Goal: Information Seeking & Learning: Learn about a topic

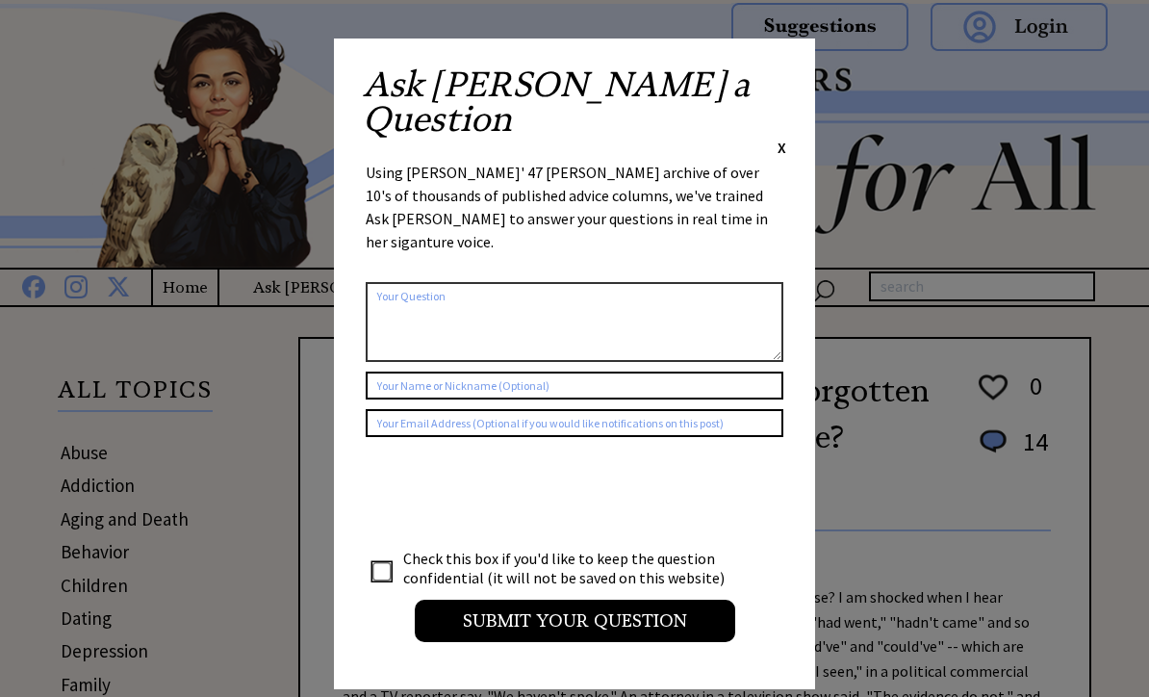
click at [780, 138] on span "X" at bounding box center [782, 147] width 9 height 19
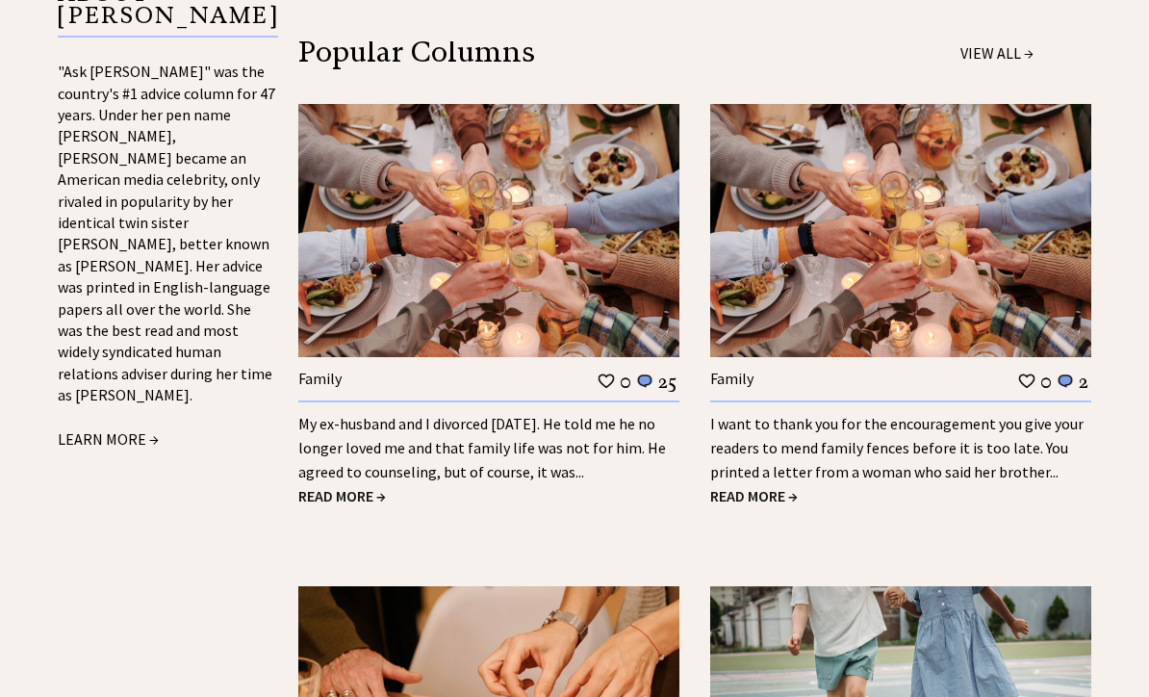
scroll to position [2192, 0]
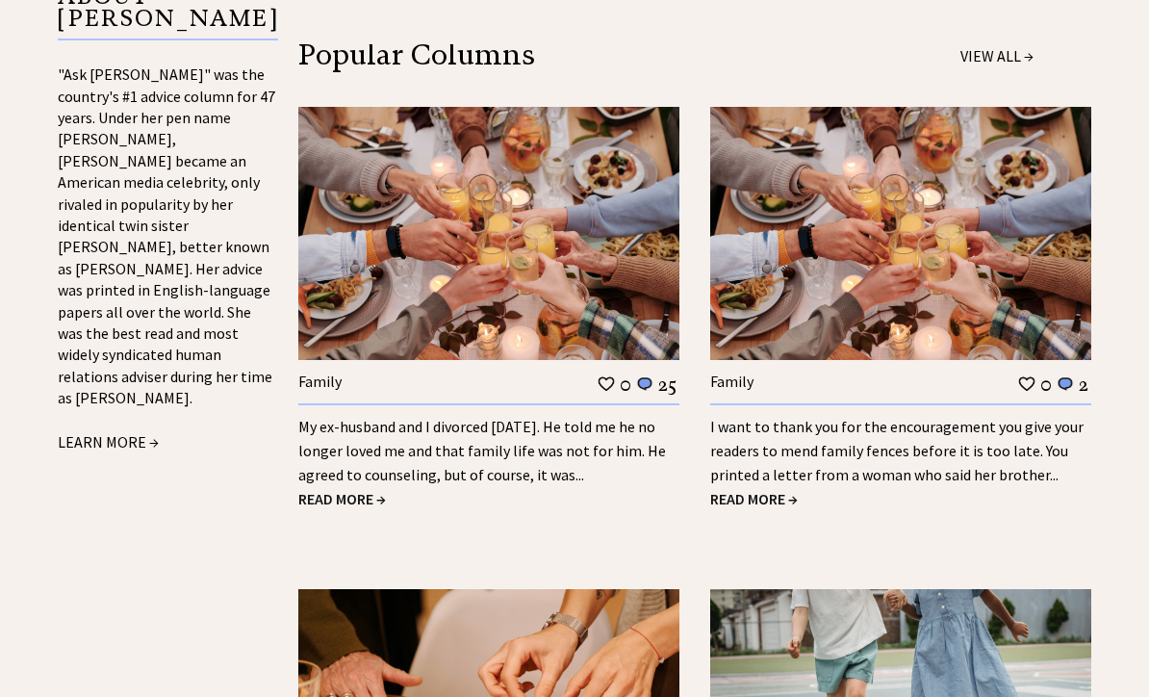
click at [348, 489] on span "READ MORE →" at bounding box center [342, 498] width 88 height 19
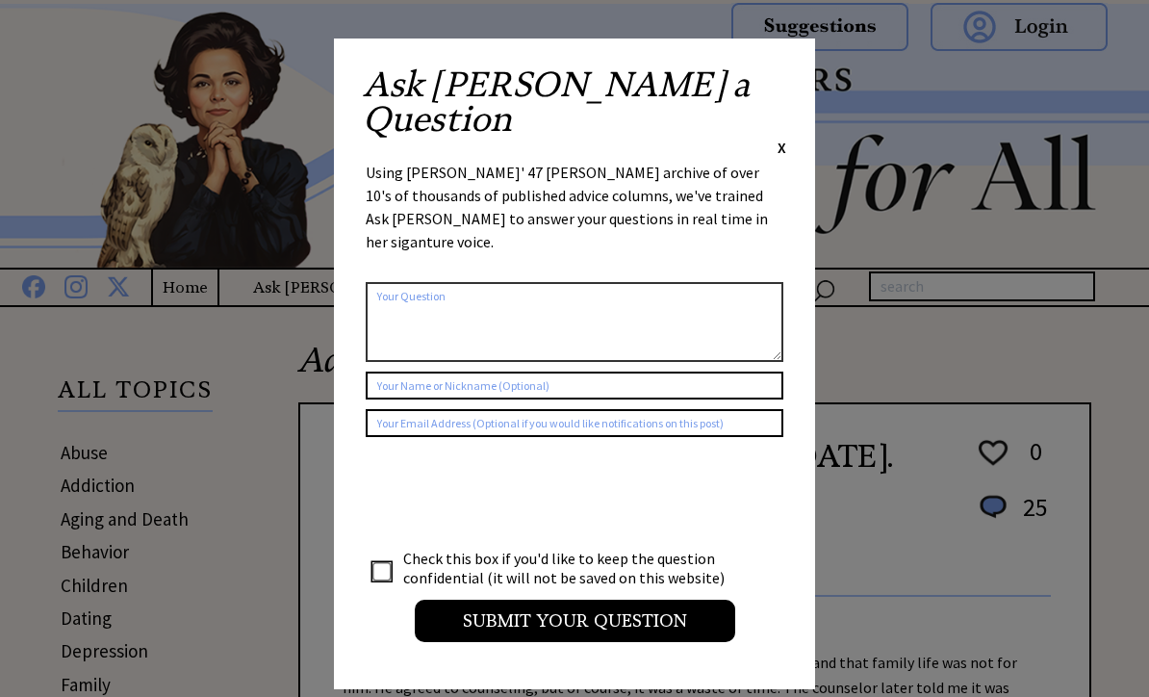
click at [785, 138] on span "X" at bounding box center [782, 147] width 9 height 19
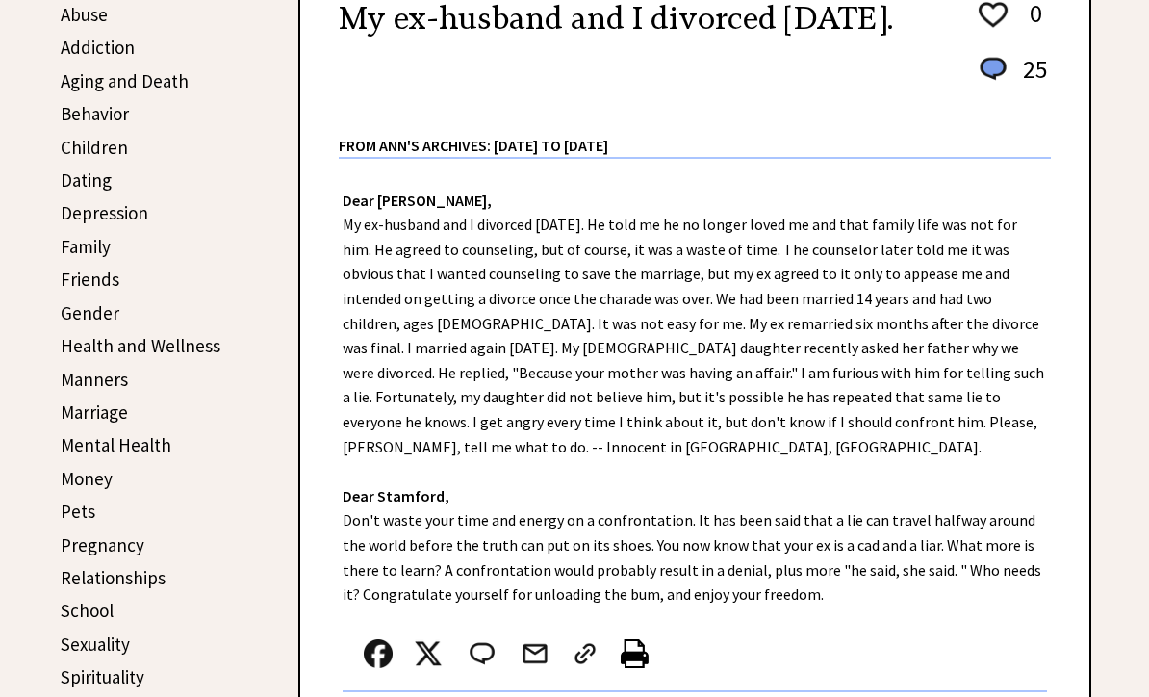
scroll to position [438, 0]
click at [1072, 605] on div "Dear Ann Landers, My ex-husband and I divorced 18 years ago. He told me he no l…" at bounding box center [694, 459] width 789 height 600
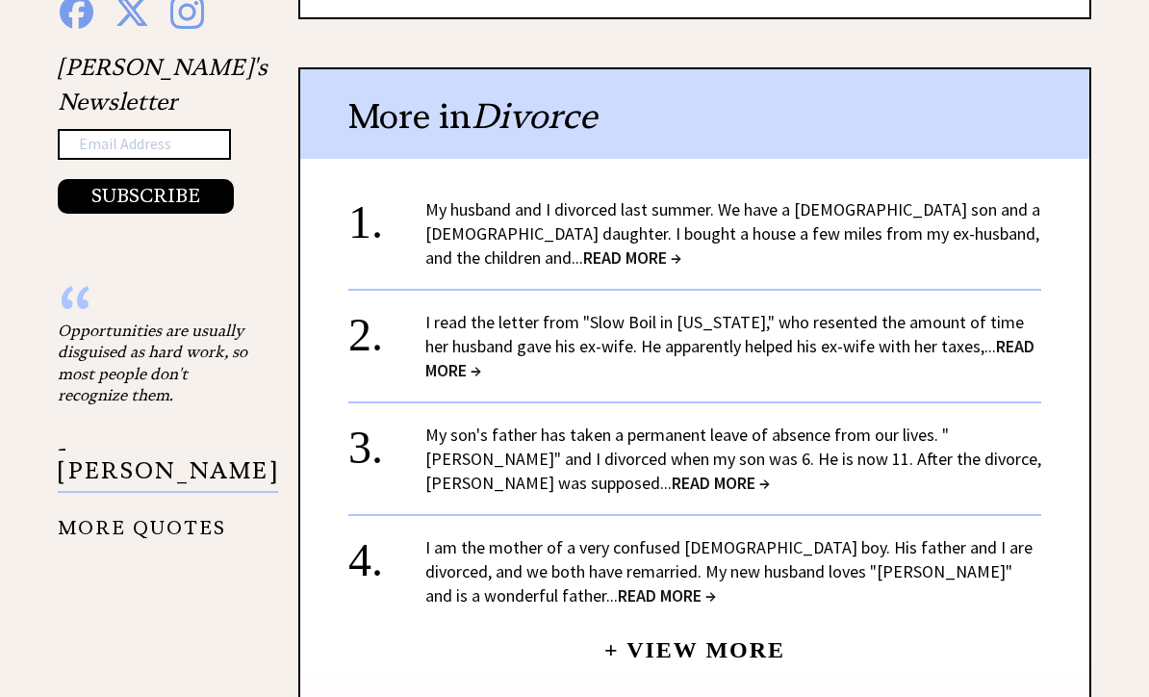
scroll to position [2030, 0]
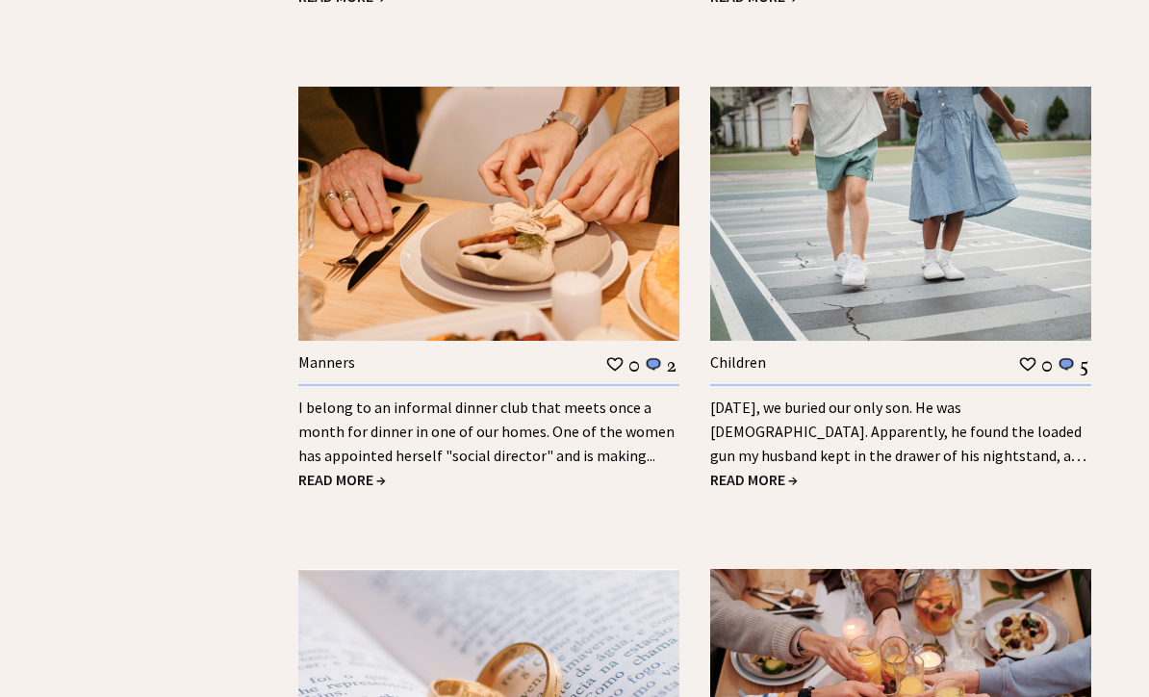
scroll to position [2677, 0]
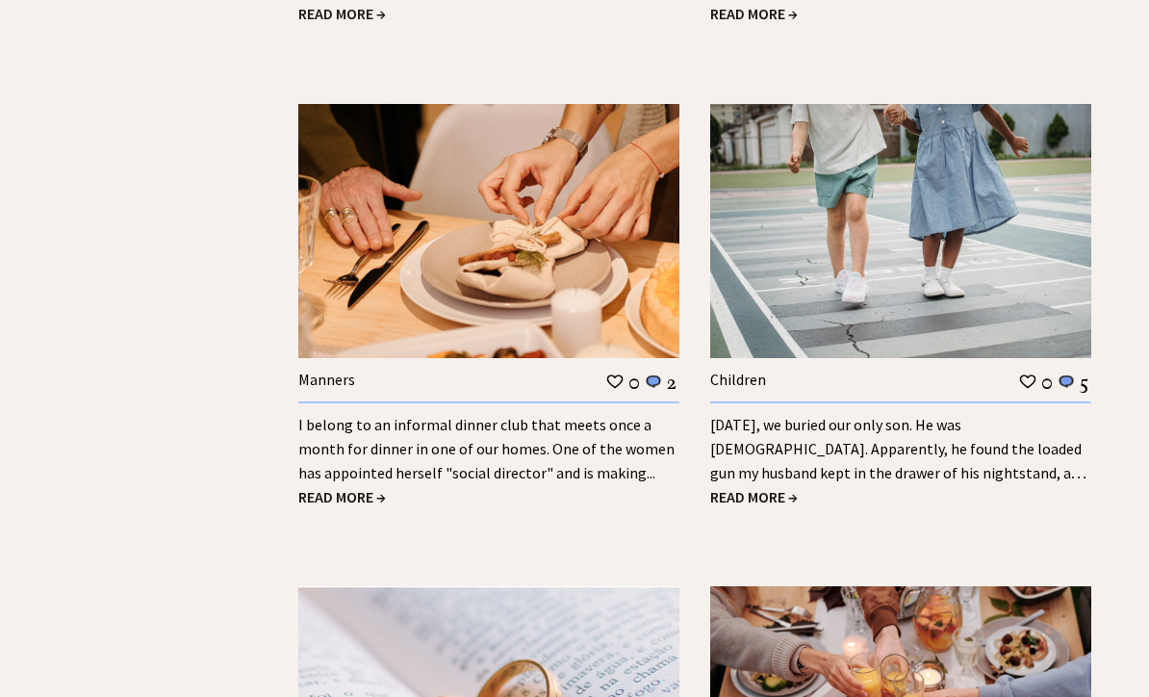
click at [339, 487] on span "READ MORE →" at bounding box center [342, 496] width 88 height 19
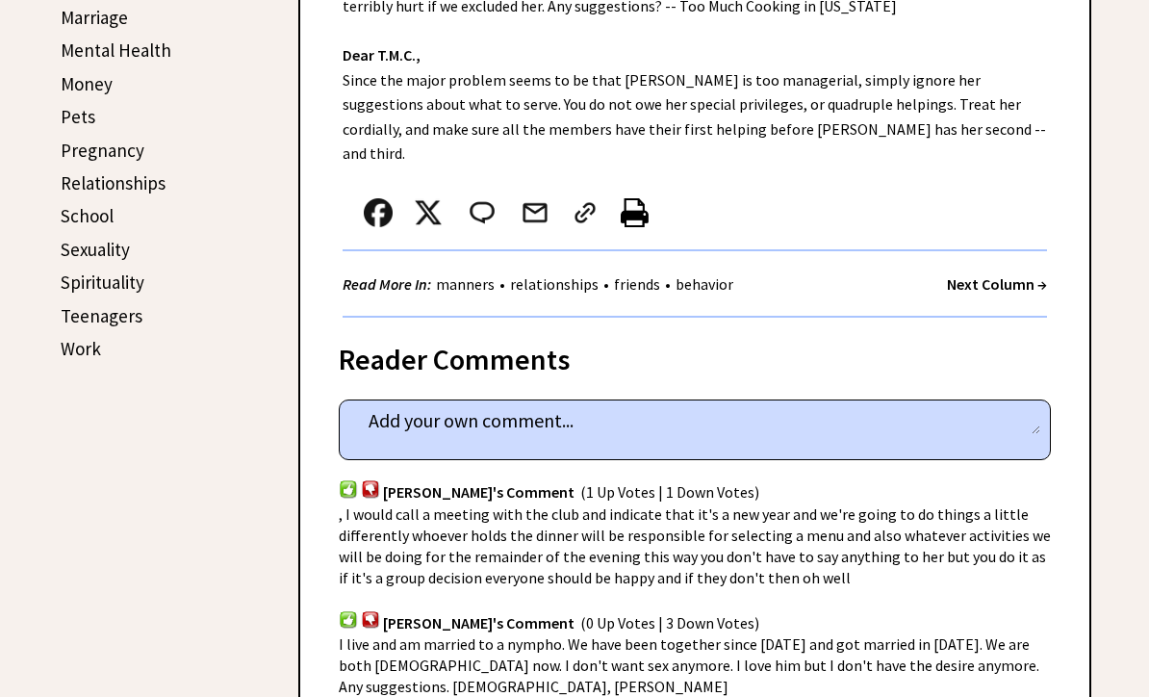
scroll to position [831, 0]
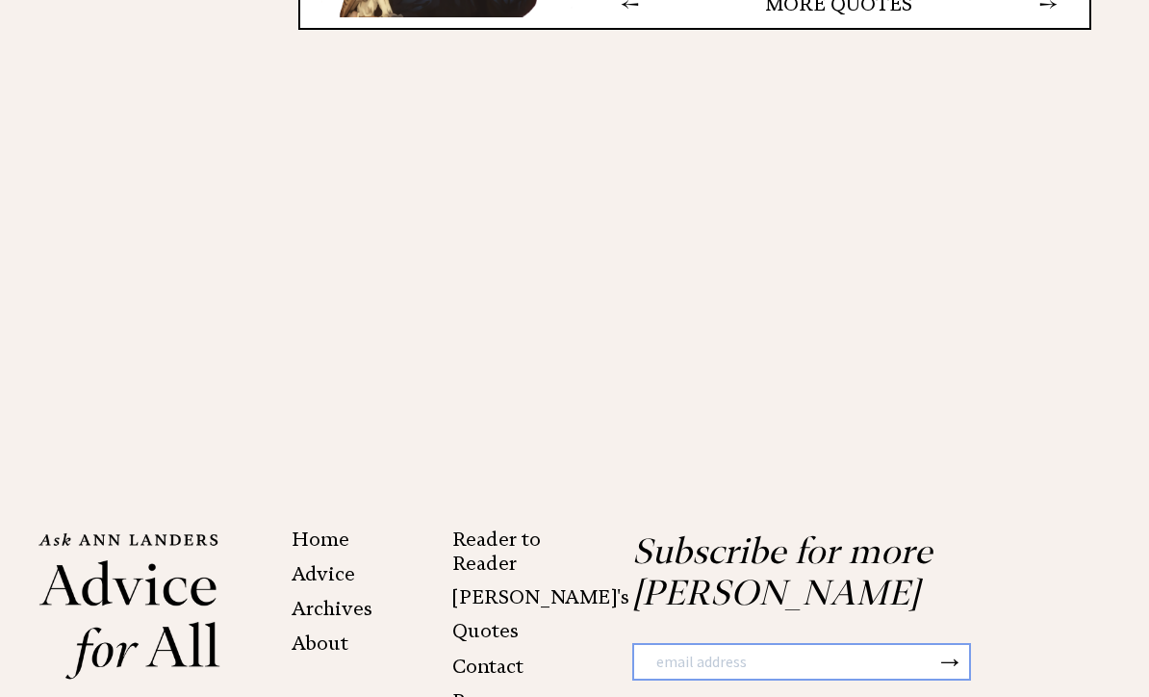
scroll to position [4063, 0]
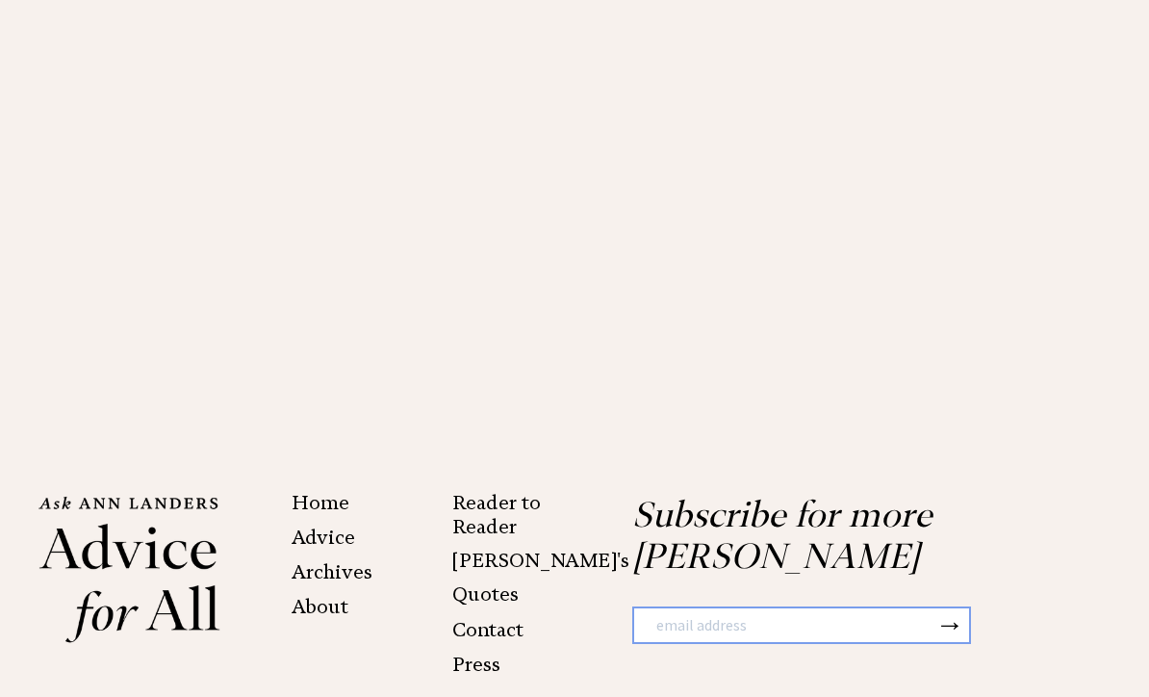
click at [342, 561] on link "Archives" at bounding box center [332, 572] width 81 height 23
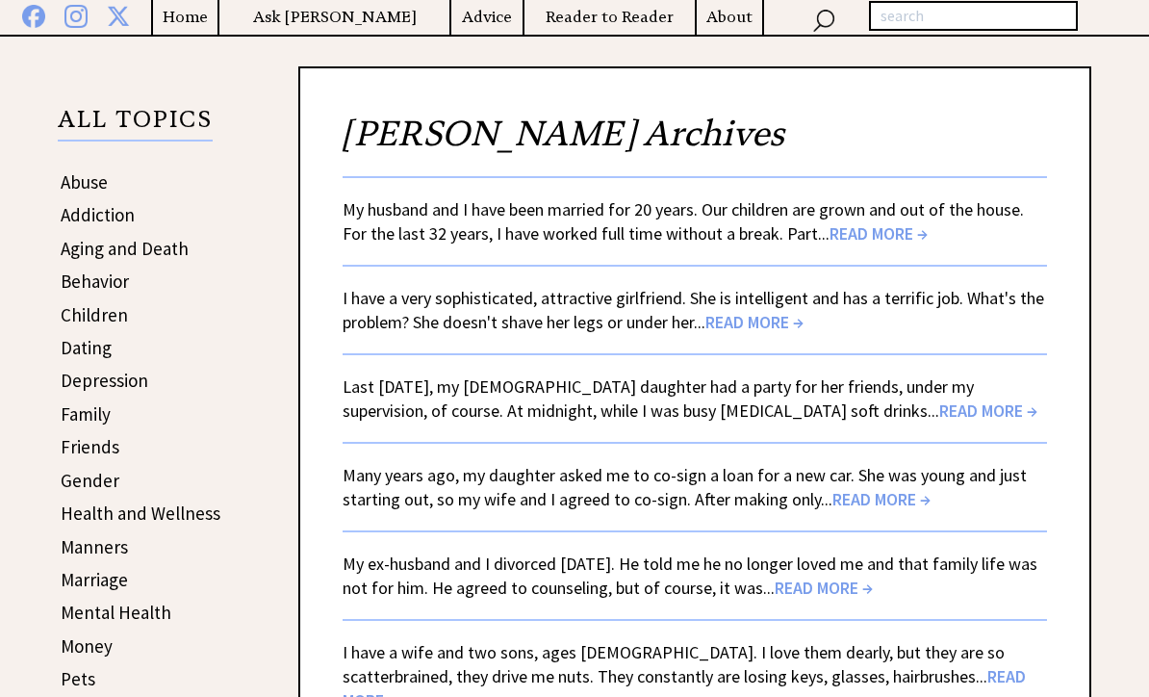
scroll to position [277, 0]
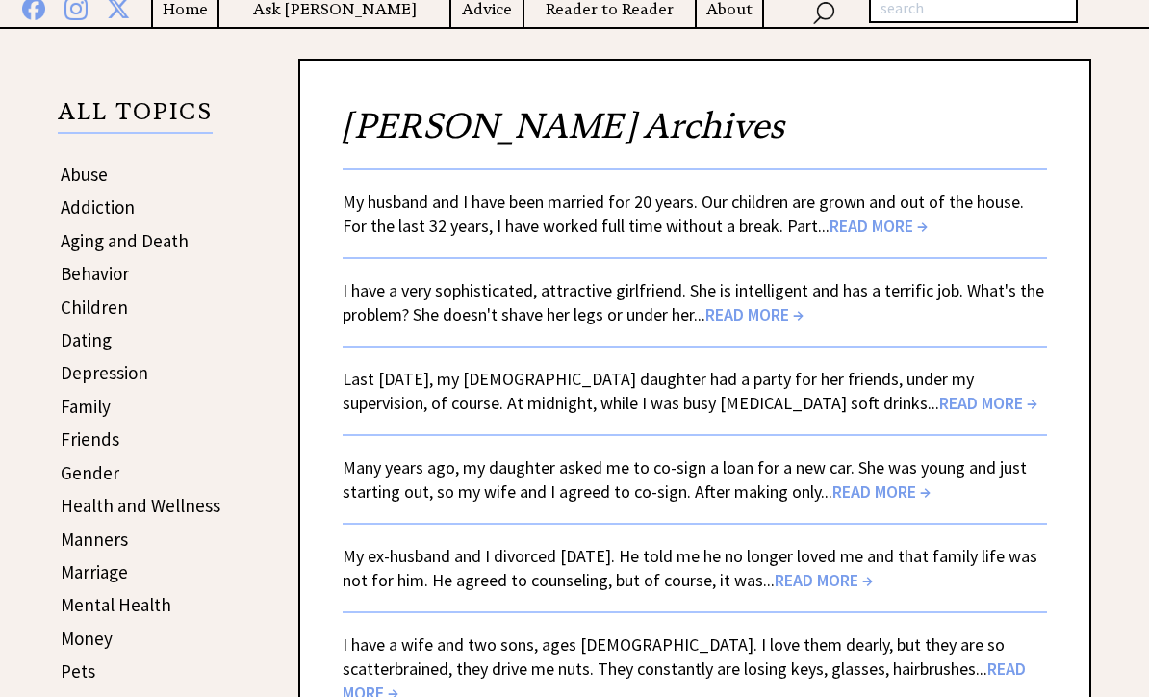
click at [866, 232] on span "READ MORE →" at bounding box center [879, 227] width 98 height 22
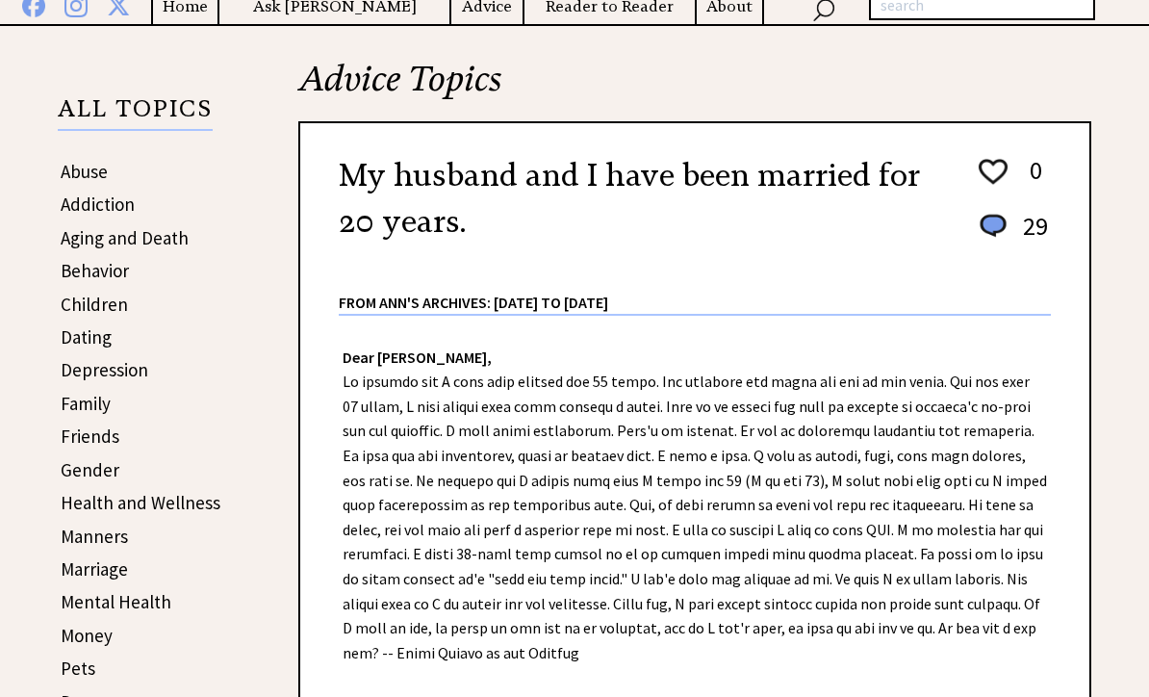
scroll to position [273, 0]
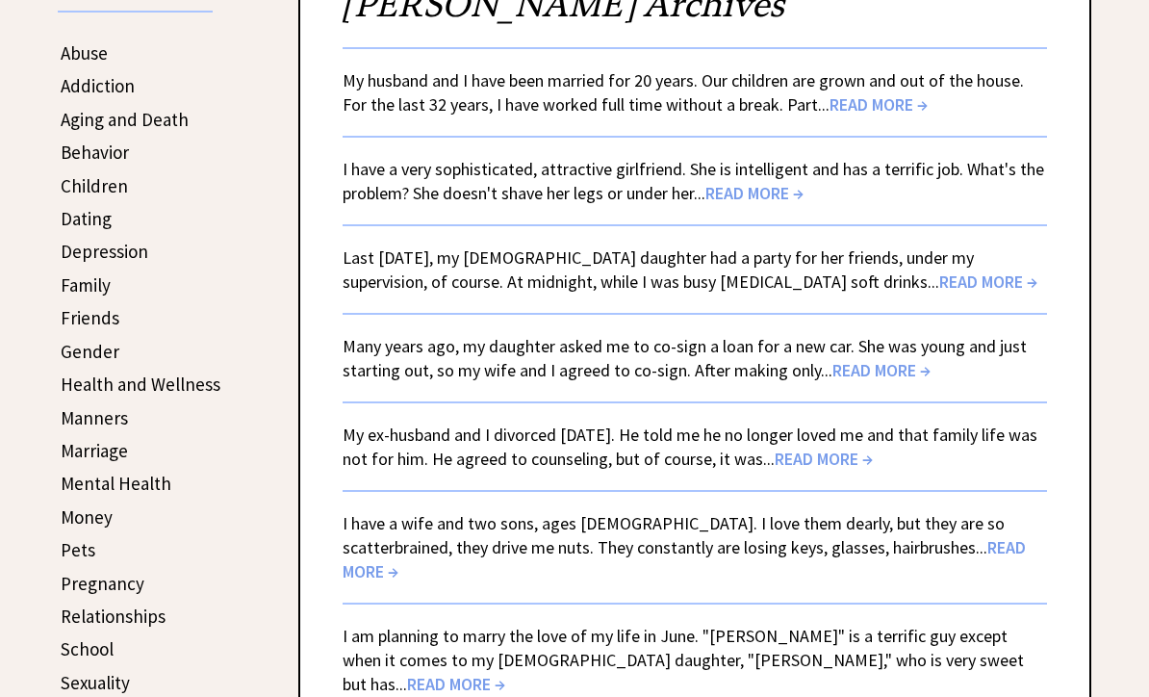
scroll to position [403, 0]
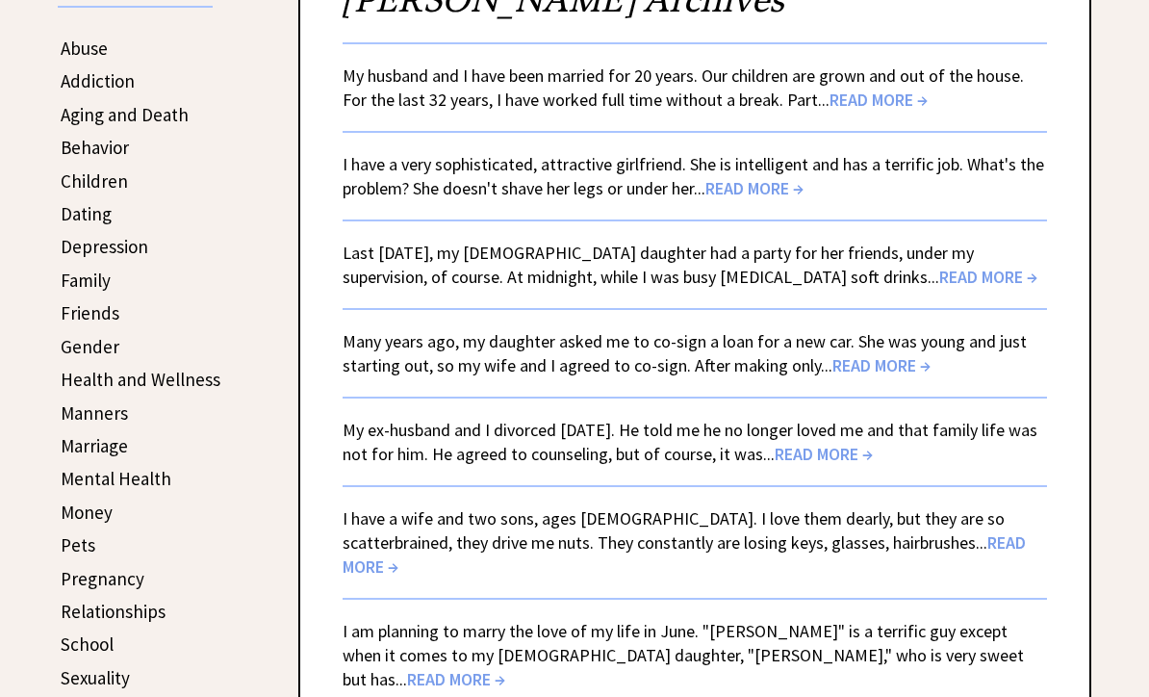
click at [939, 286] on span "READ MORE →" at bounding box center [988, 278] width 98 height 22
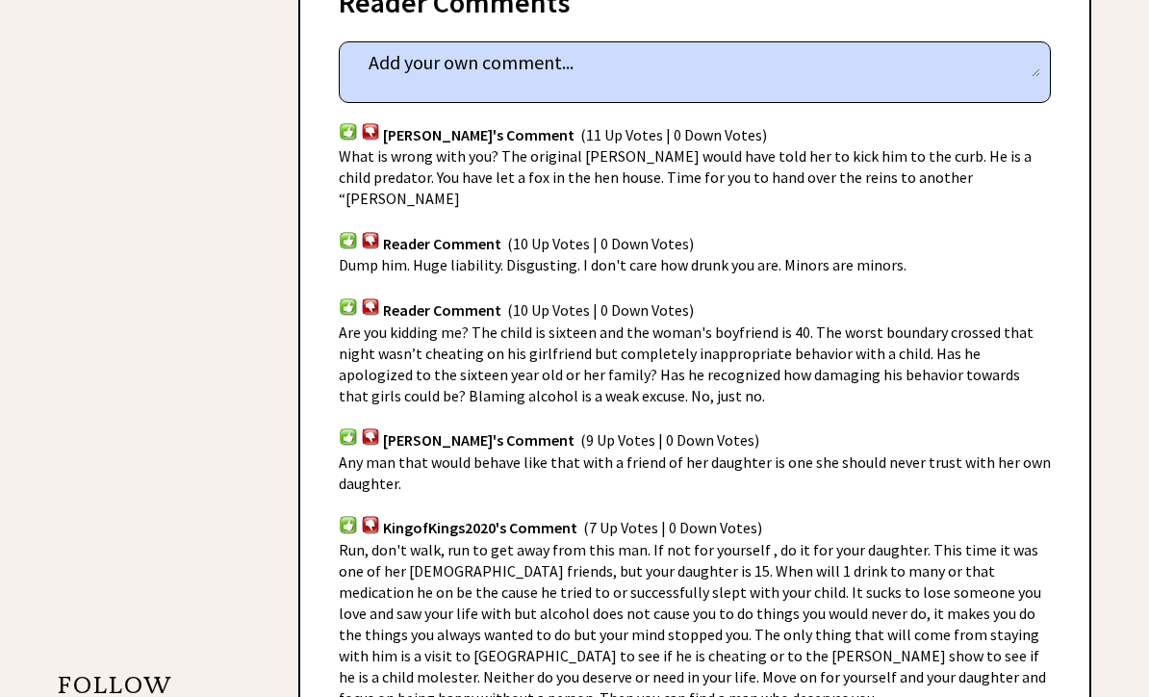
scroll to position [1239, 0]
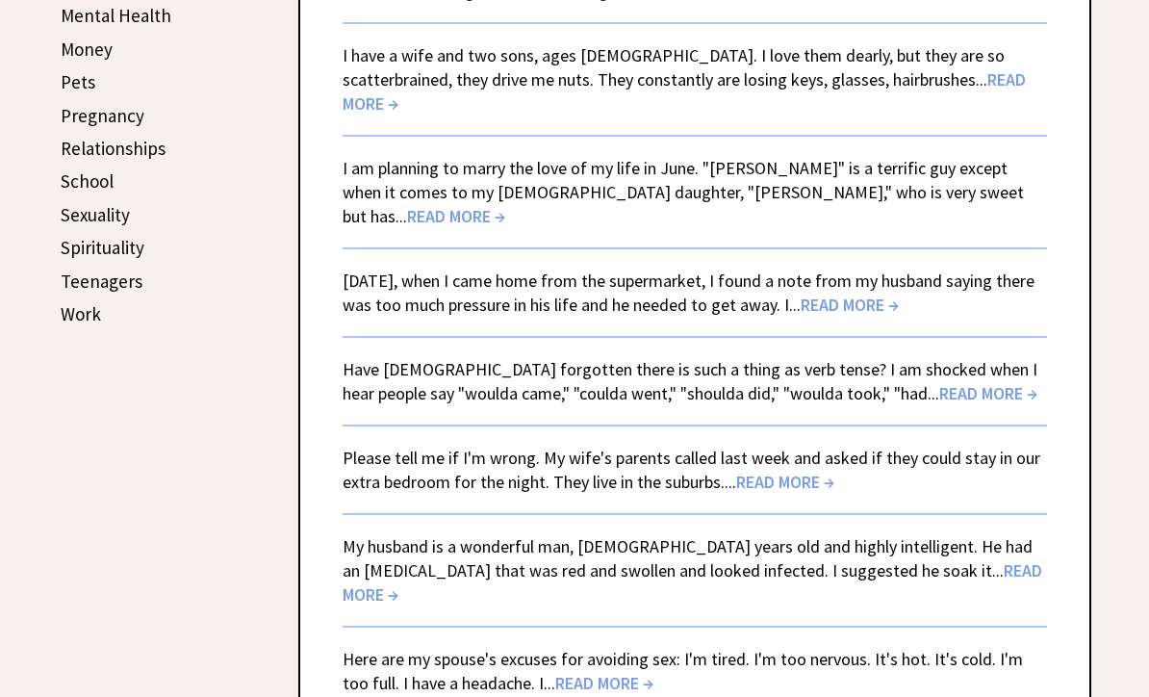
scroll to position [867, 0]
click at [505, 205] on span "READ MORE →" at bounding box center [456, 216] width 98 height 22
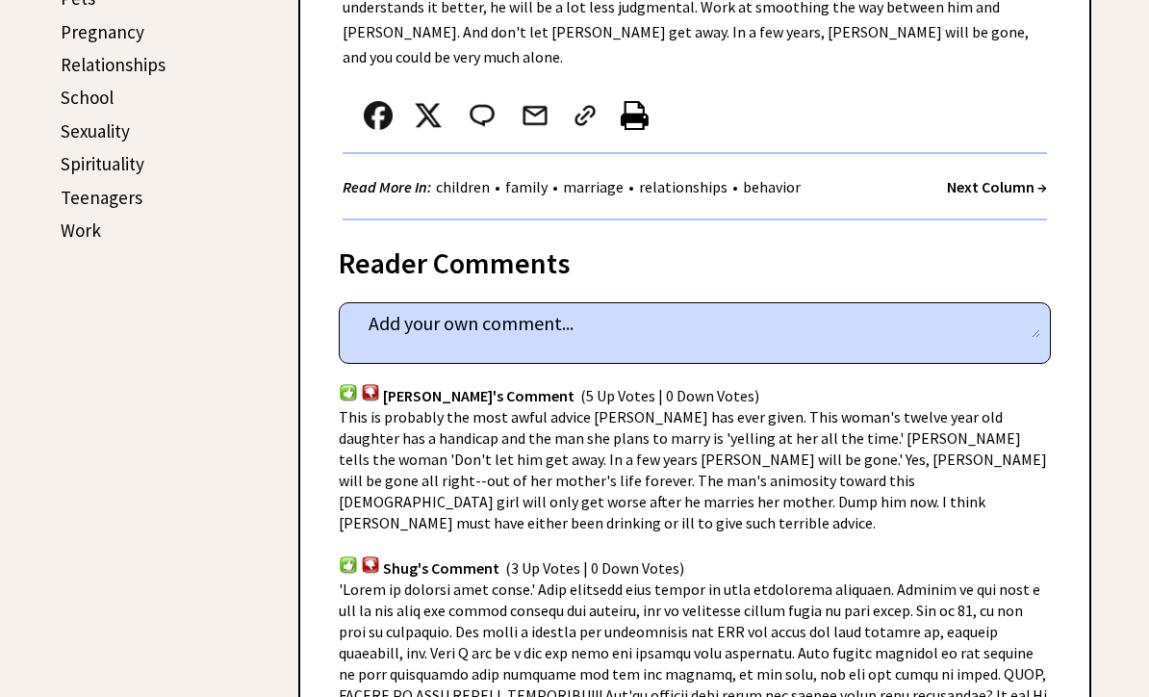
scroll to position [947, 0]
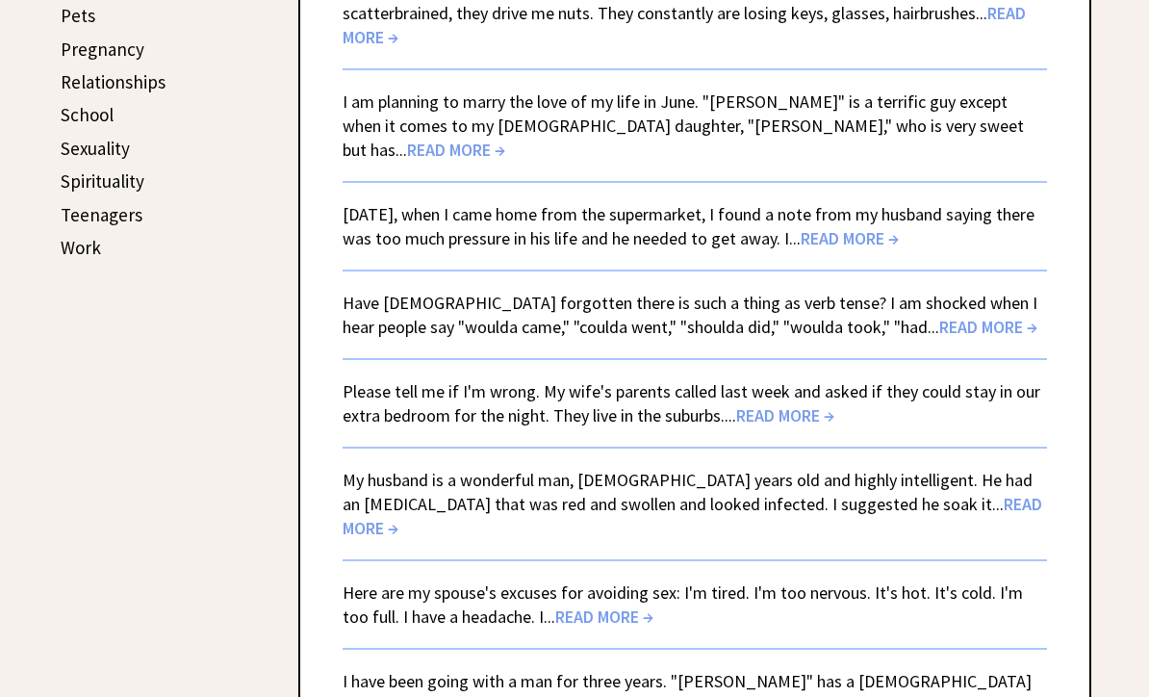
scroll to position [935, 0]
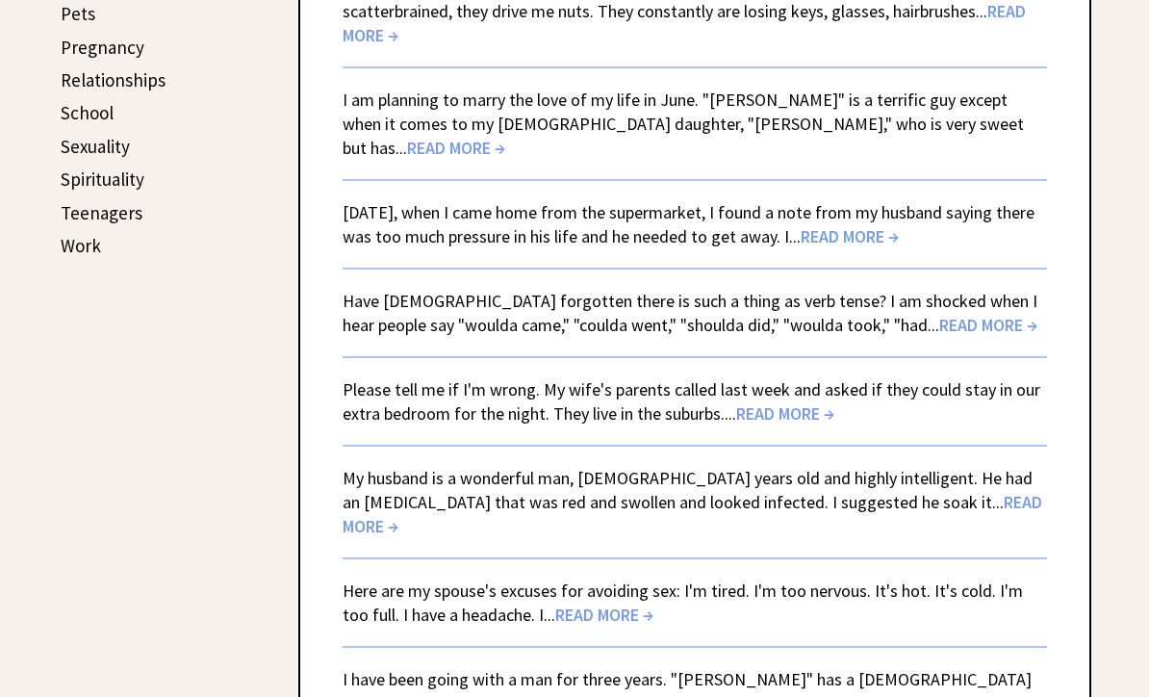
click at [880, 226] on span "READ MORE →" at bounding box center [850, 237] width 98 height 22
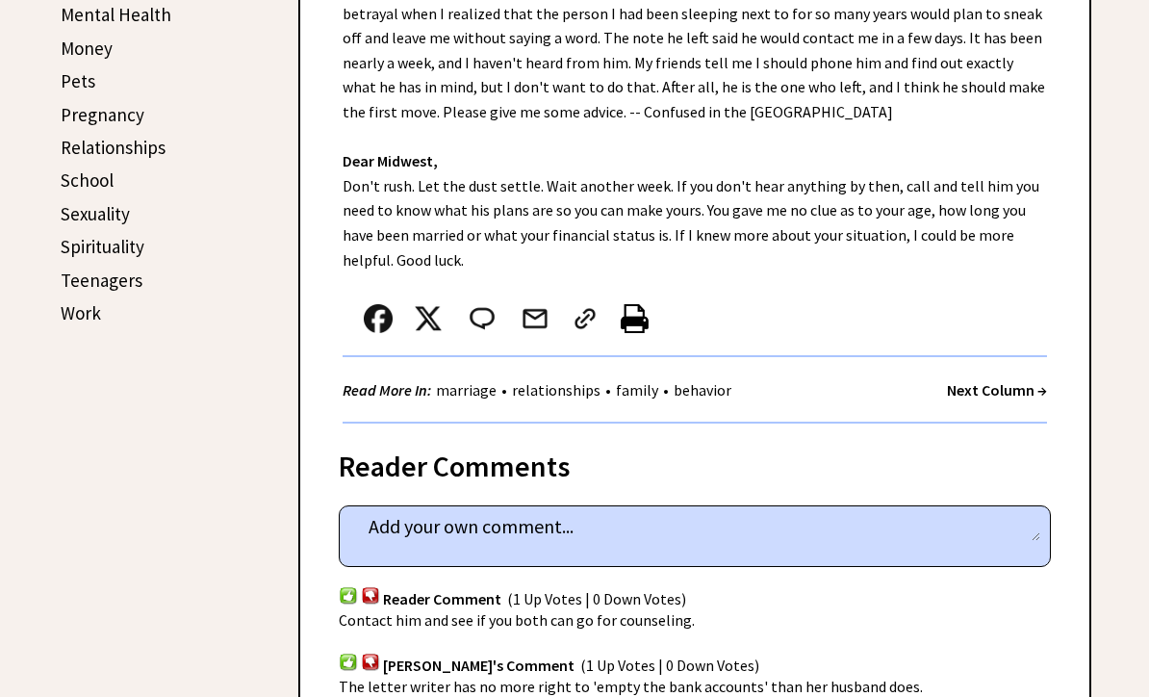
scroll to position [863, 0]
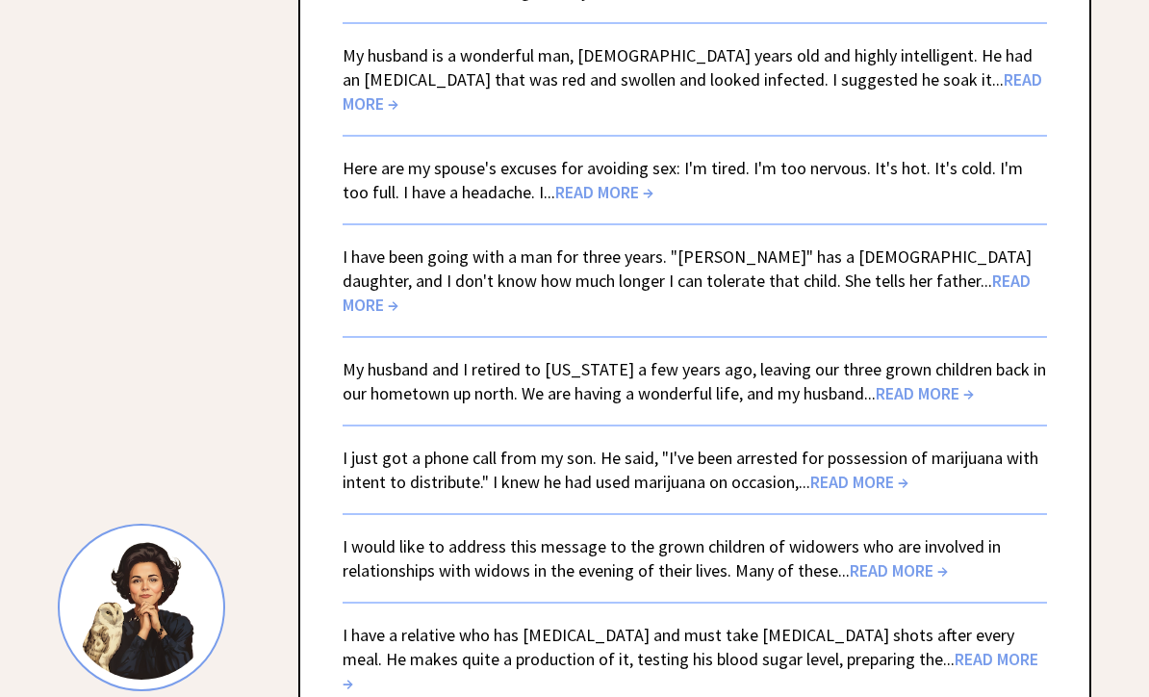
scroll to position [1359, 0]
click at [584, 180] on span "READ MORE →" at bounding box center [604, 191] width 98 height 22
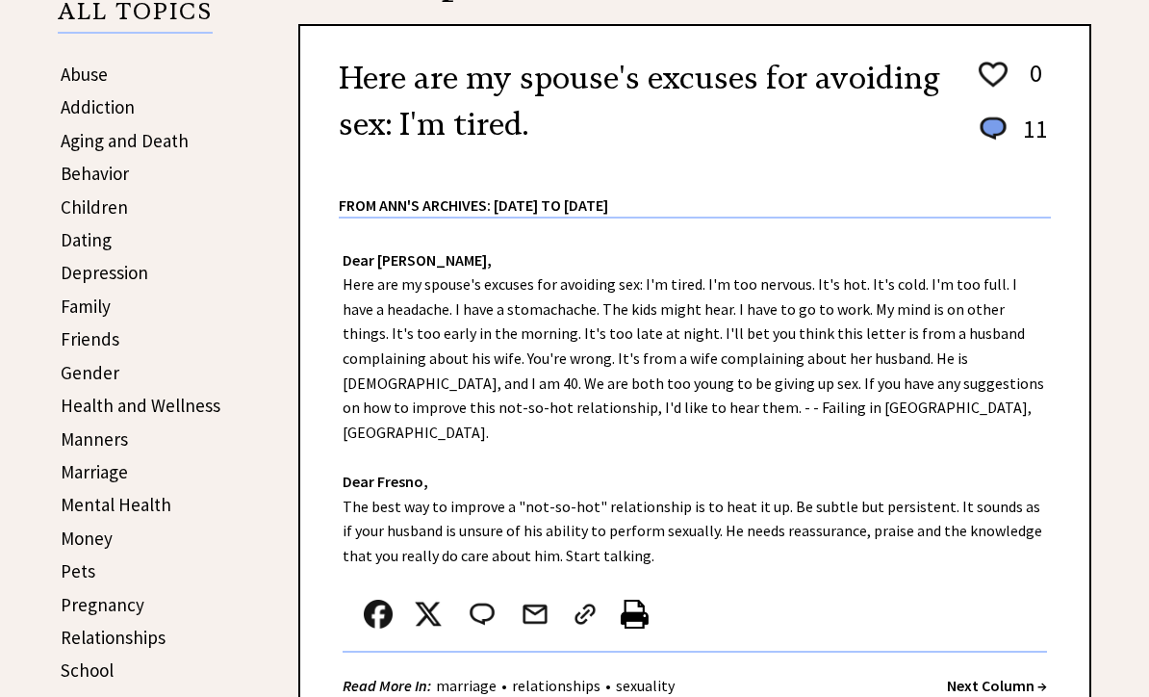
scroll to position [370, 0]
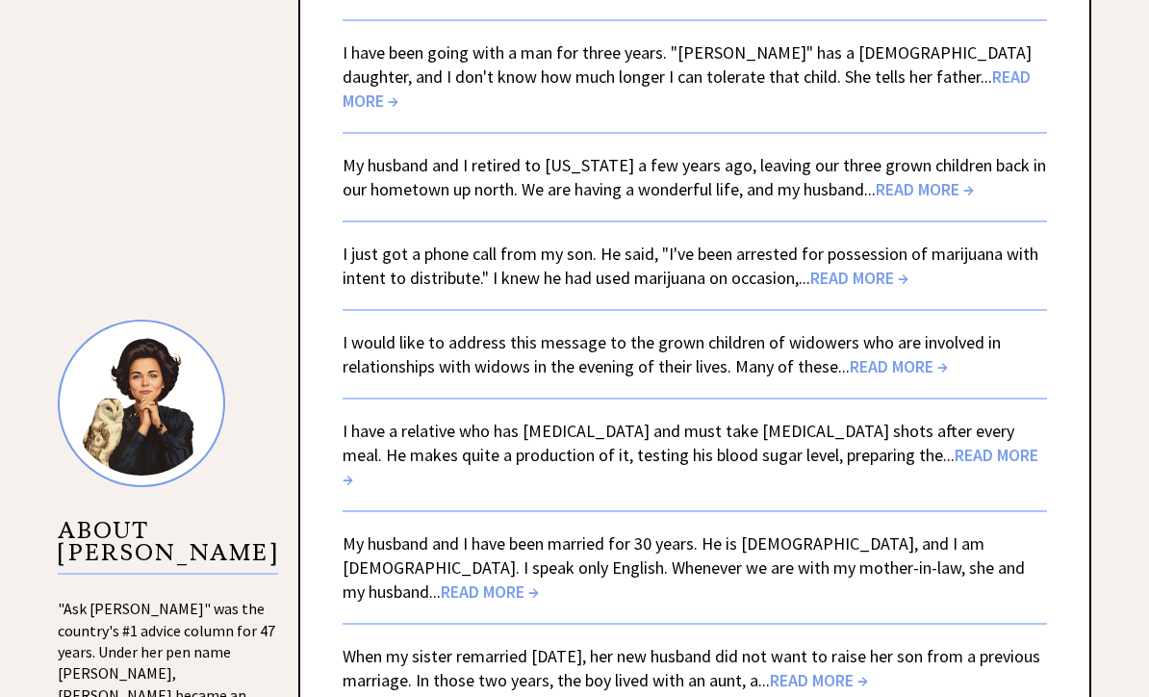
scroll to position [1562, 0]
click at [902, 178] on span "READ MORE →" at bounding box center [925, 189] width 98 height 22
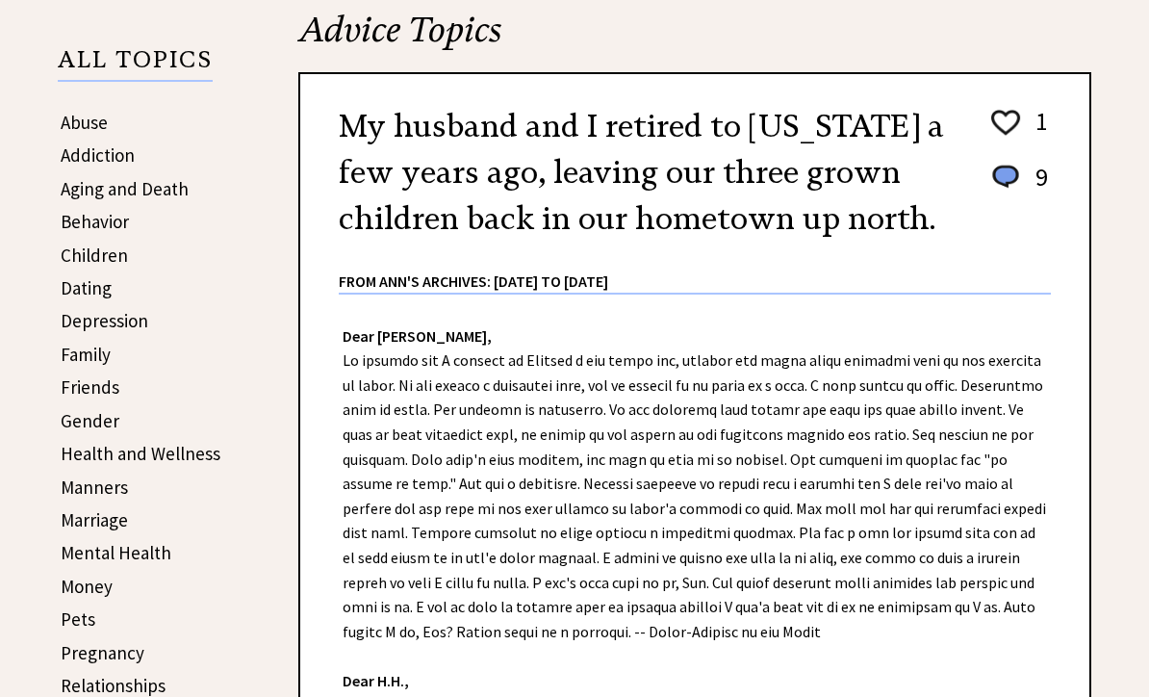
scroll to position [322, 0]
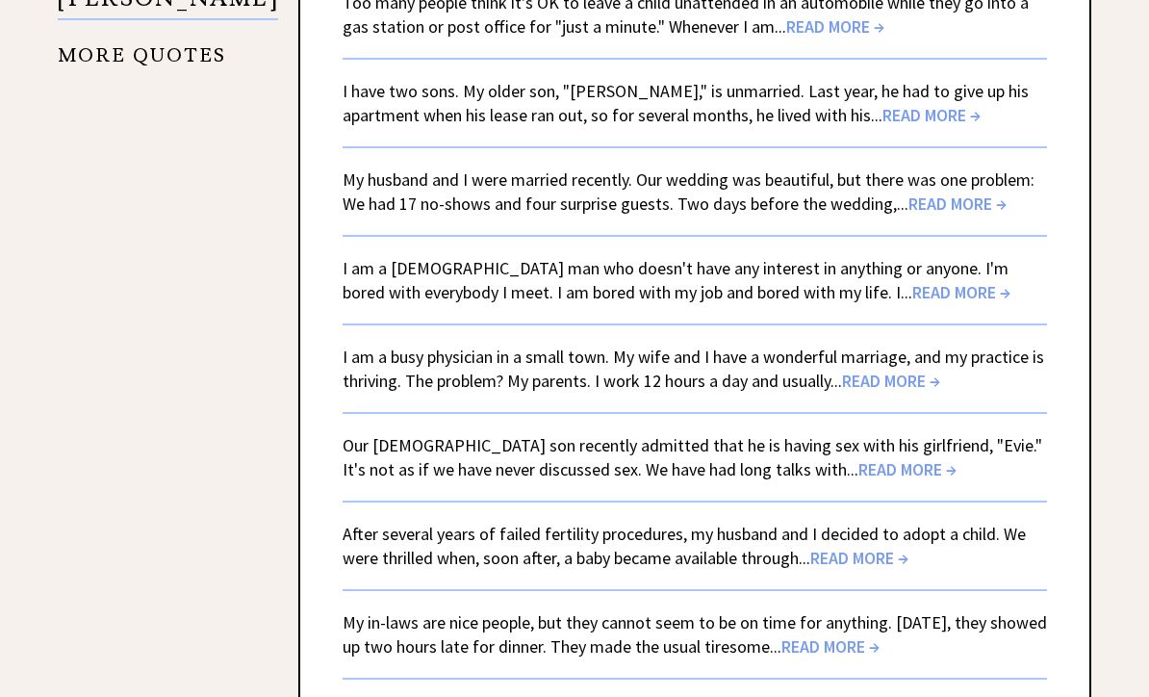
scroll to position [3850, 0]
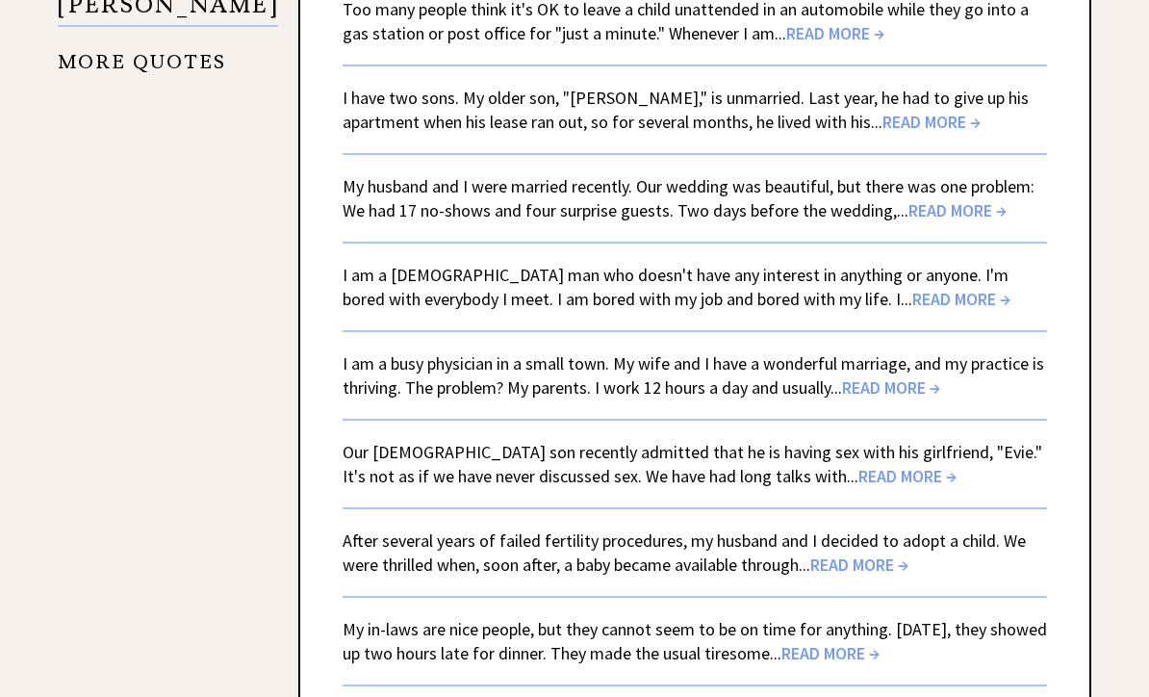
click at [912, 289] on span "READ MORE →" at bounding box center [961, 300] width 98 height 22
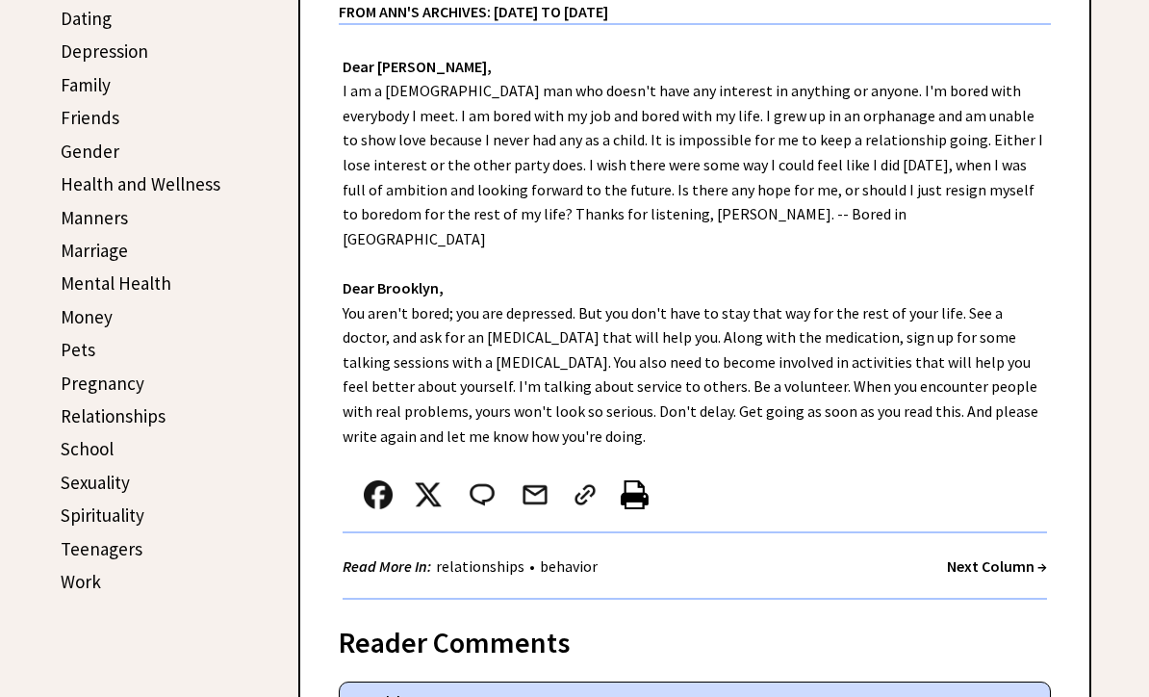
scroll to position [592, 0]
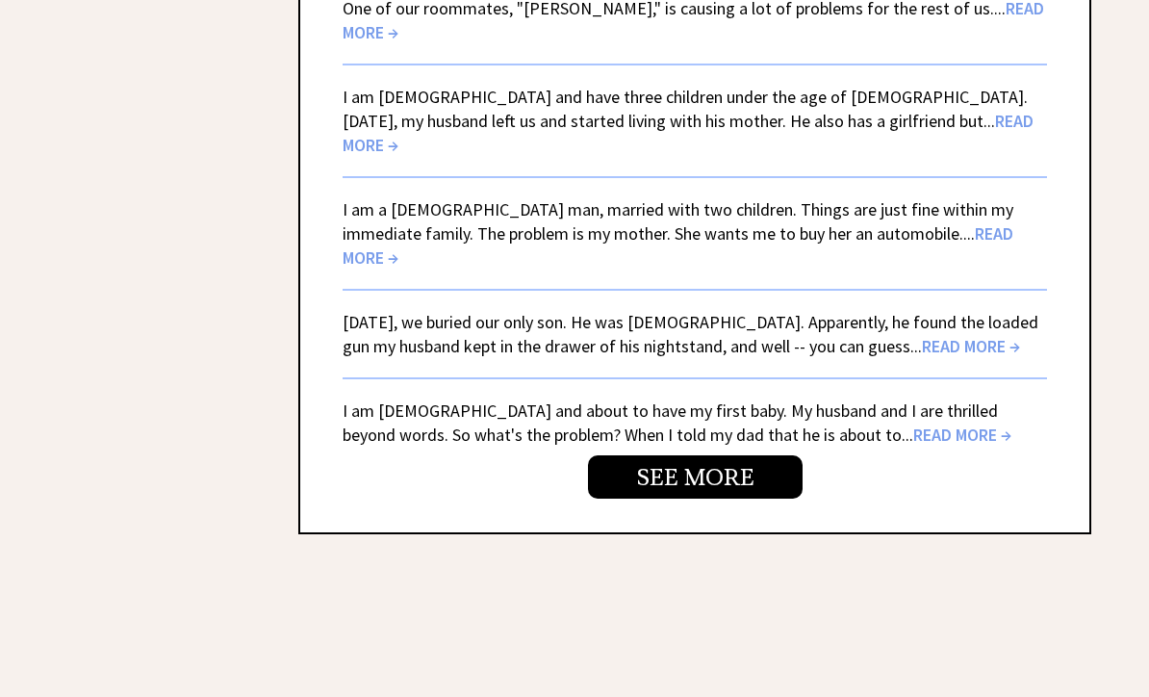
scroll to position [4698, 0]
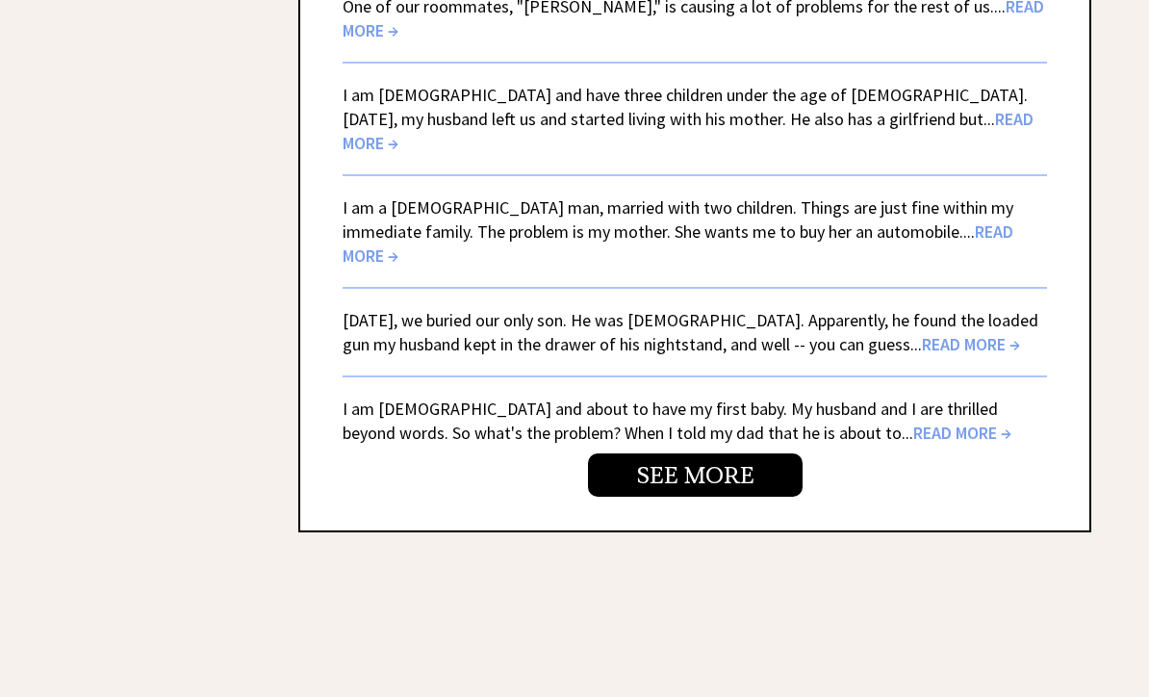
click at [700, 454] on link "SEE MORE" at bounding box center [695, 475] width 215 height 43
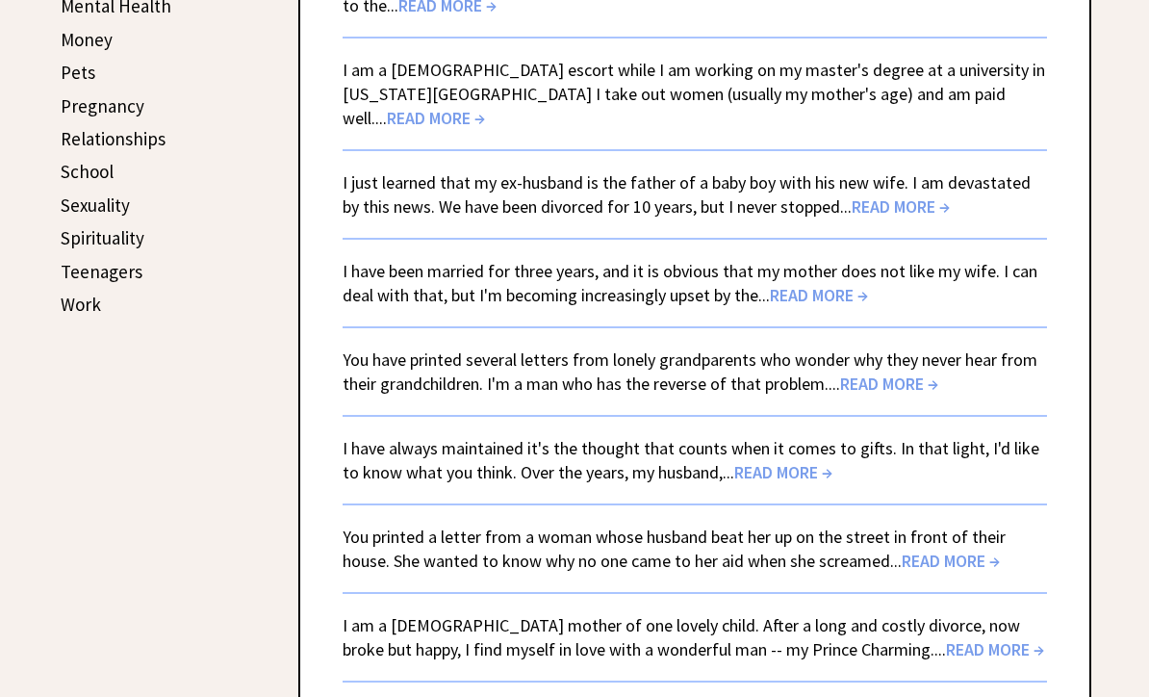
scroll to position [871, 0]
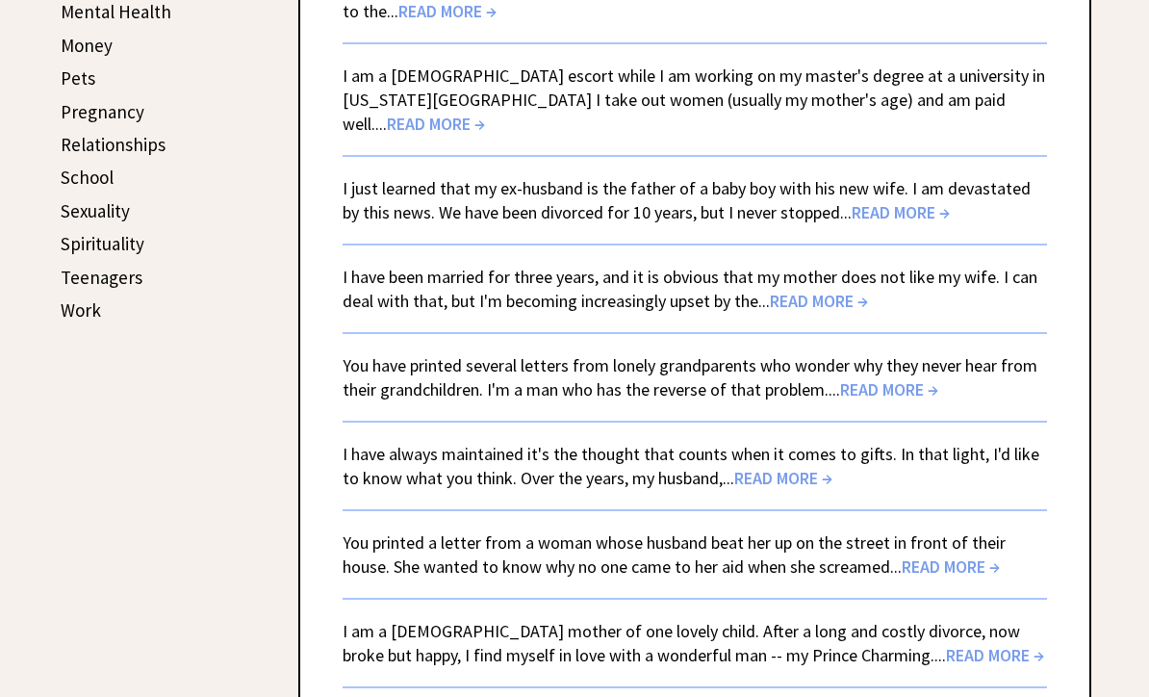
click at [485, 113] on span "READ MORE →" at bounding box center [436, 124] width 98 height 22
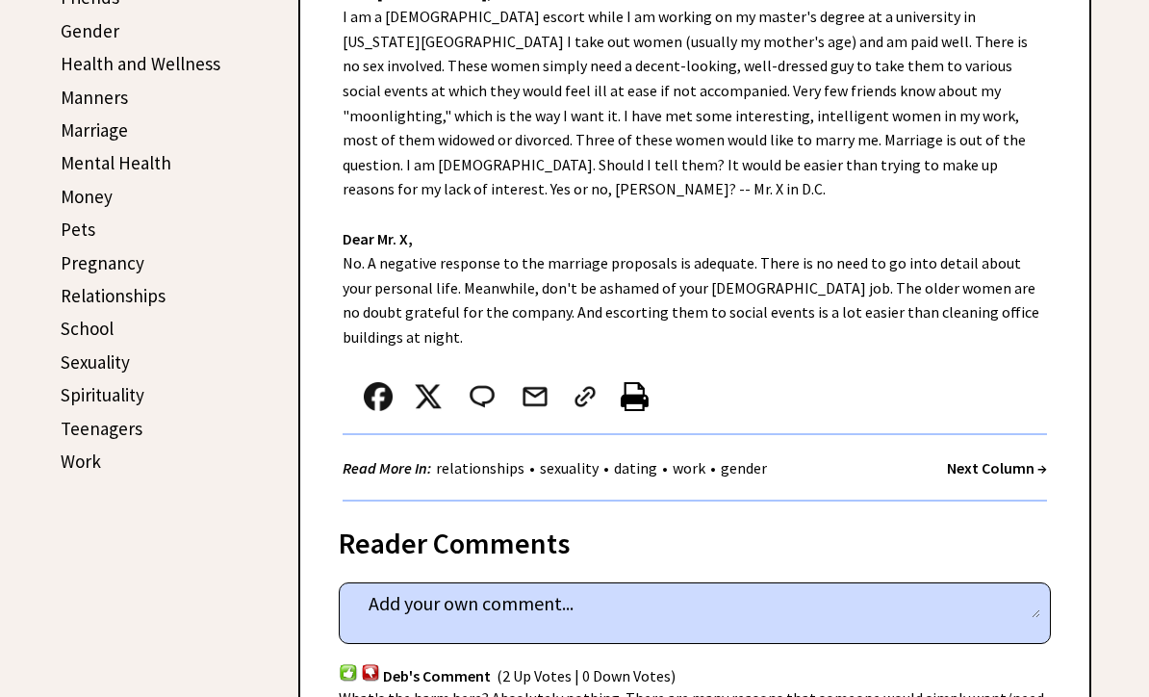
scroll to position [715, 0]
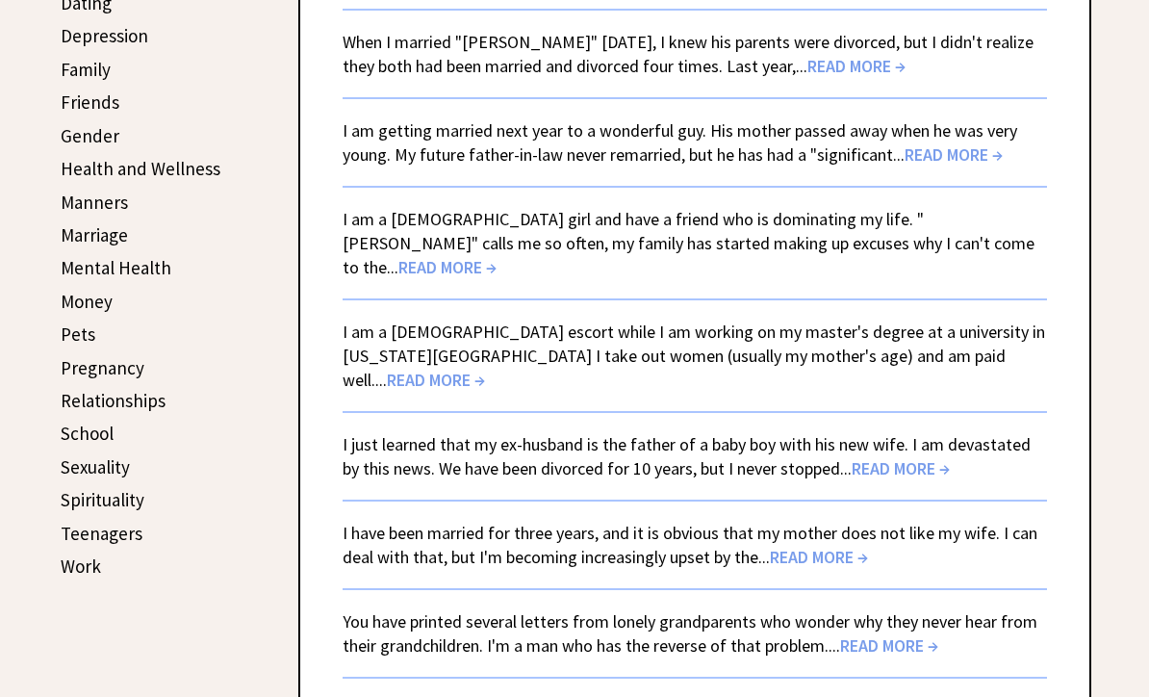
scroll to position [616, 0]
click at [85, 457] on link "Sexuality" at bounding box center [95, 465] width 69 height 23
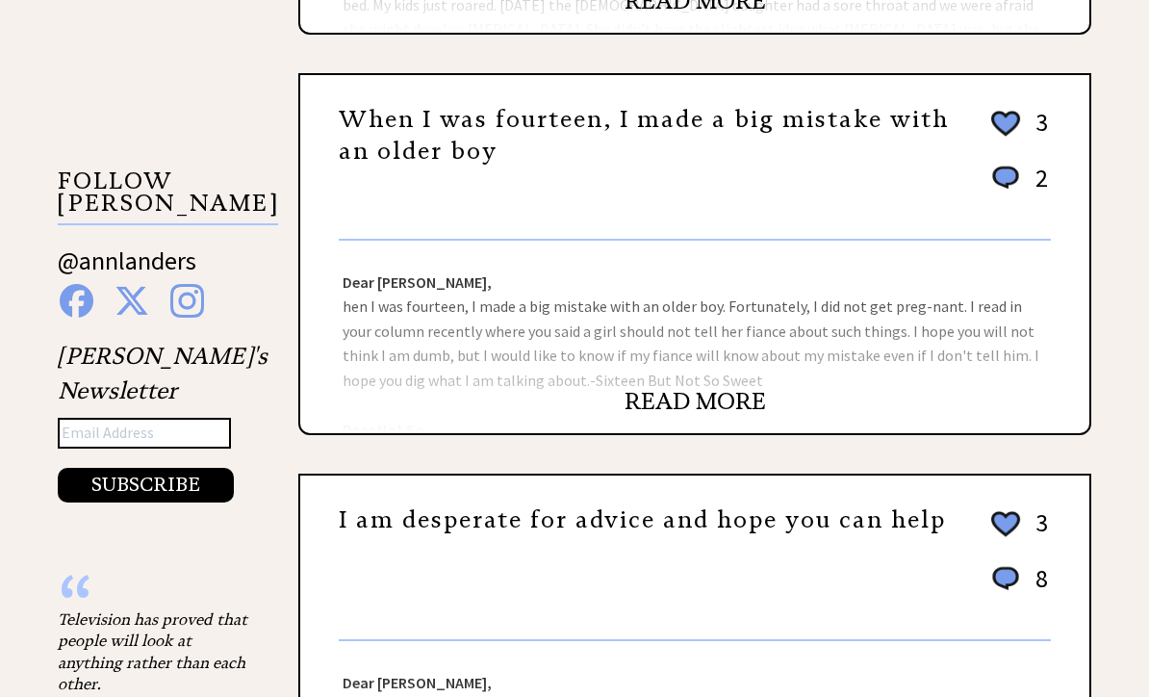
scroll to position [1562, 0]
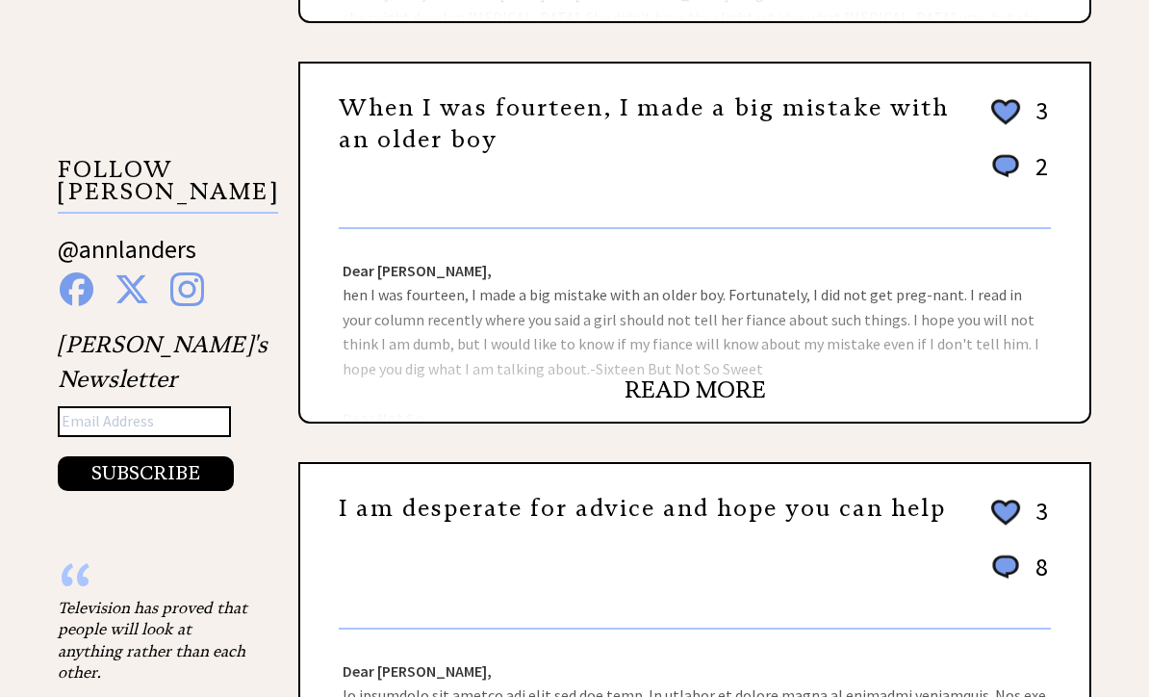
click at [1044, 567] on td "8" at bounding box center [1037, 576] width 23 height 51
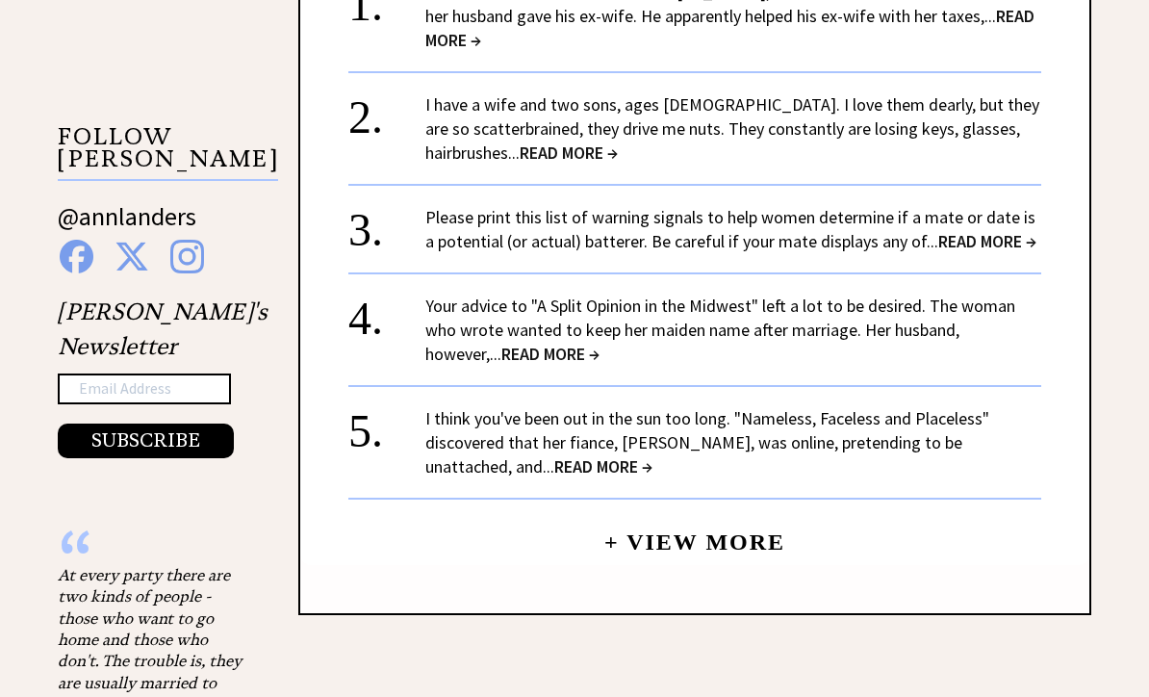
scroll to position [1723, 0]
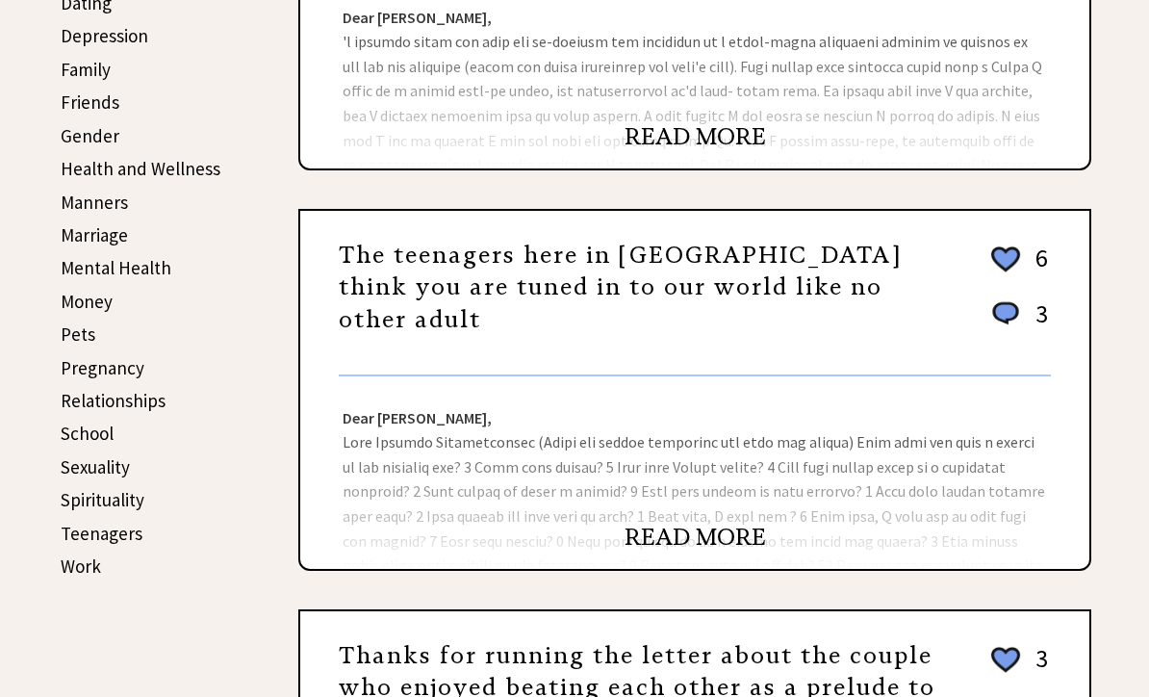
scroll to position [615, 0]
click at [82, 461] on link "Sexuality" at bounding box center [95, 466] width 69 height 23
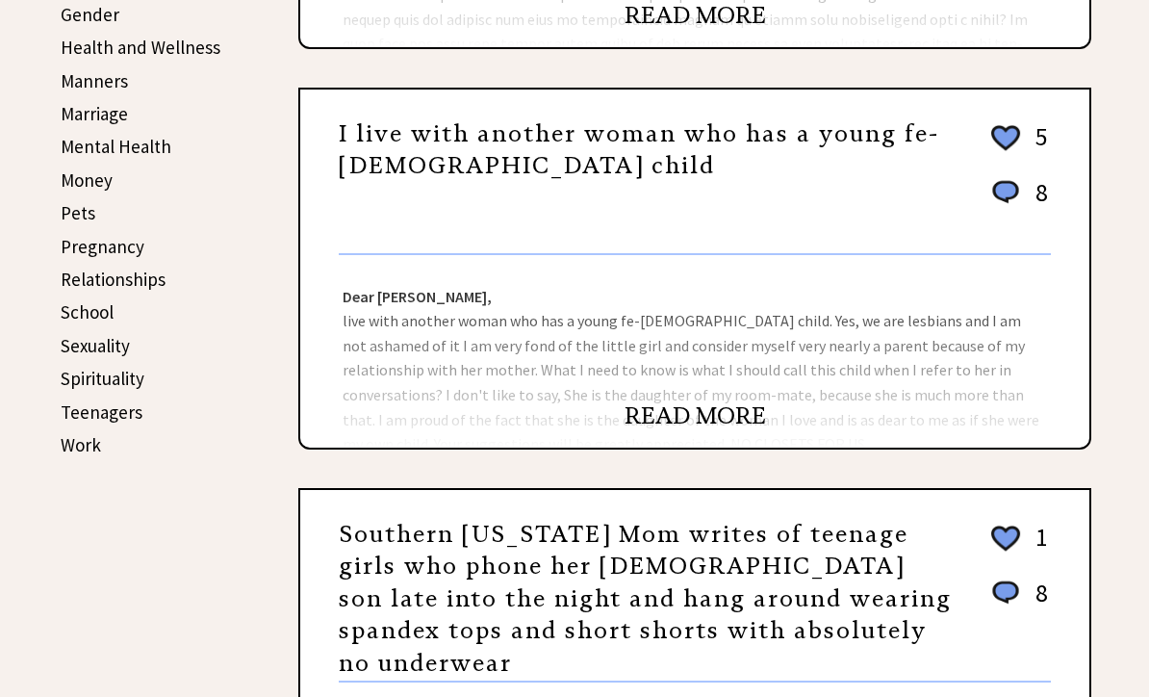
scroll to position [734, 0]
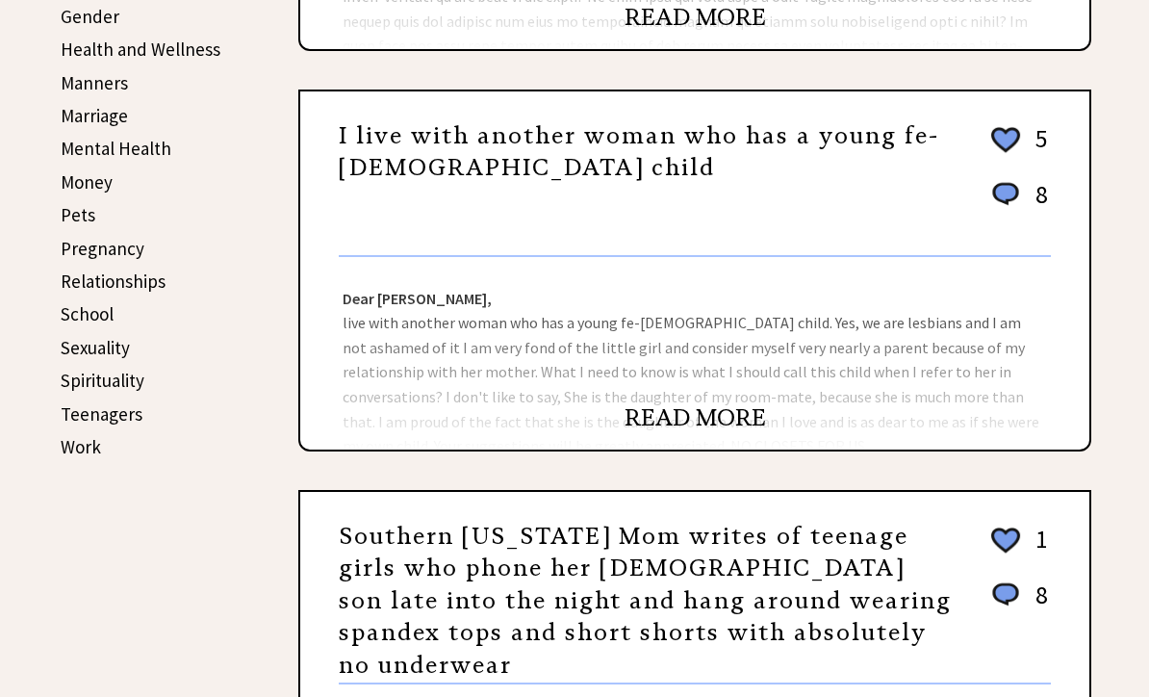
click at [70, 351] on link "Sexuality" at bounding box center [95, 347] width 69 height 23
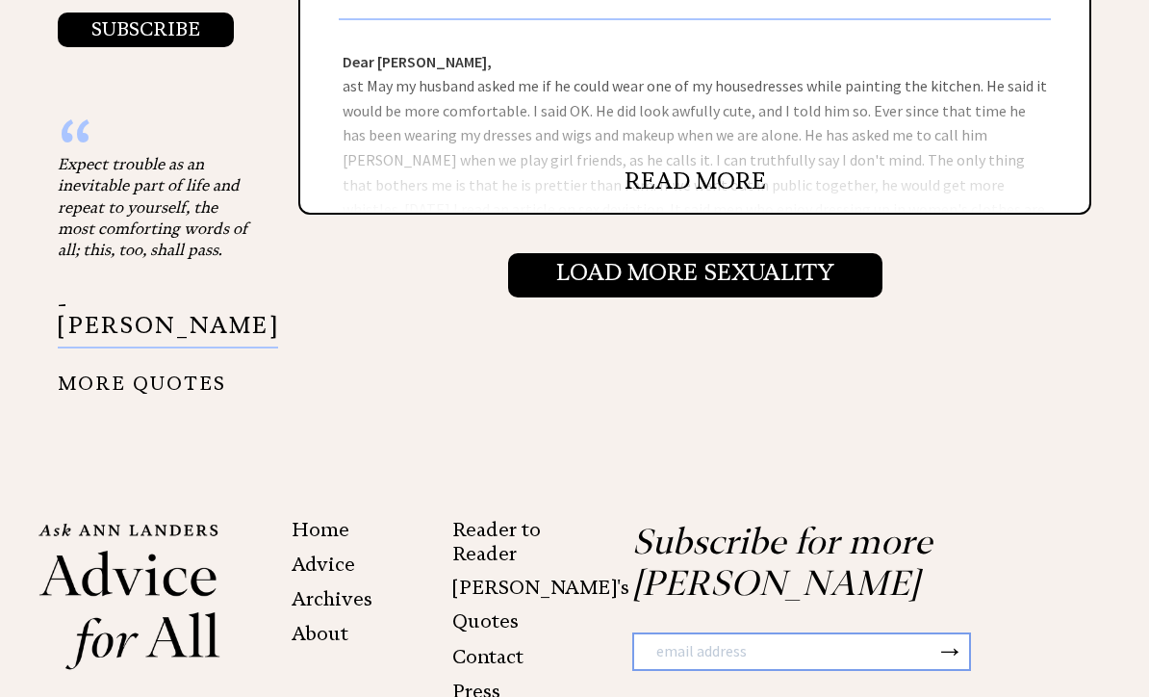
scroll to position [2191, 0]
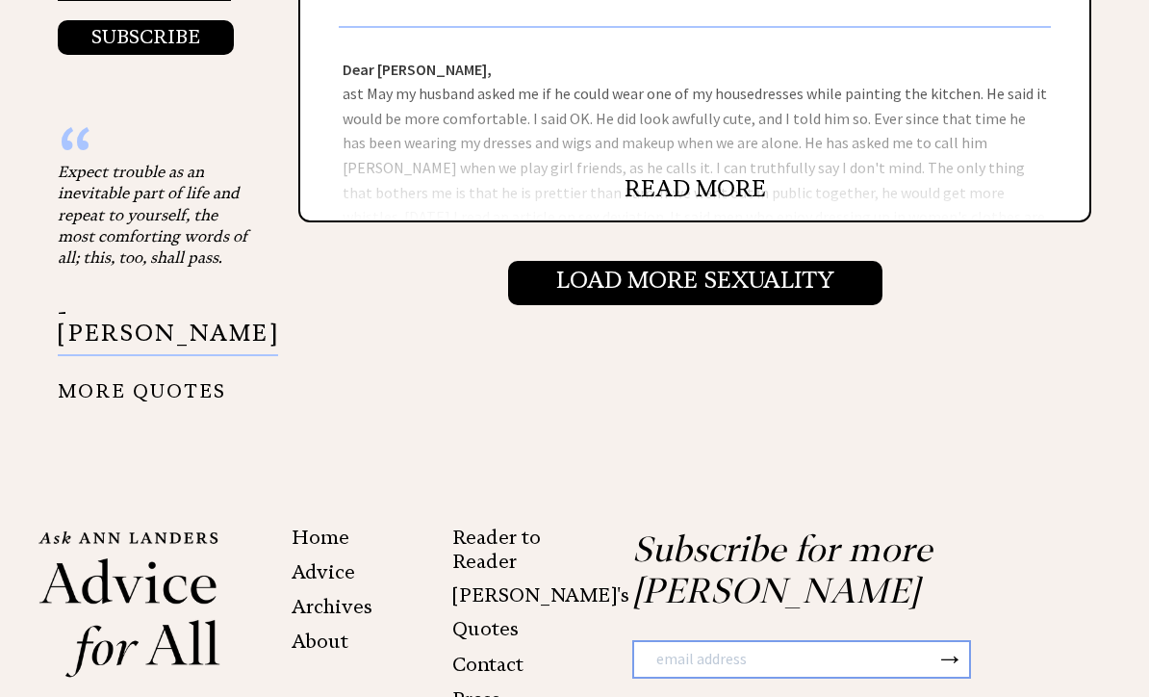
click at [685, 286] on input "Load More Sexuality" at bounding box center [695, 283] width 374 height 44
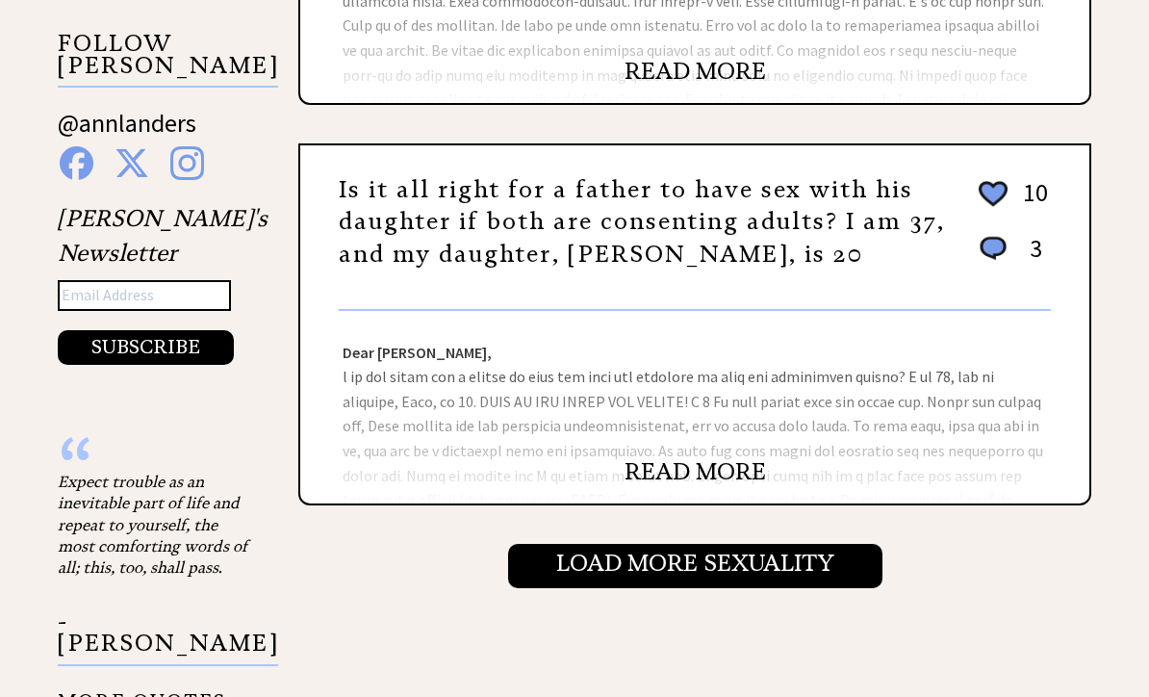
scroll to position [1882, 0]
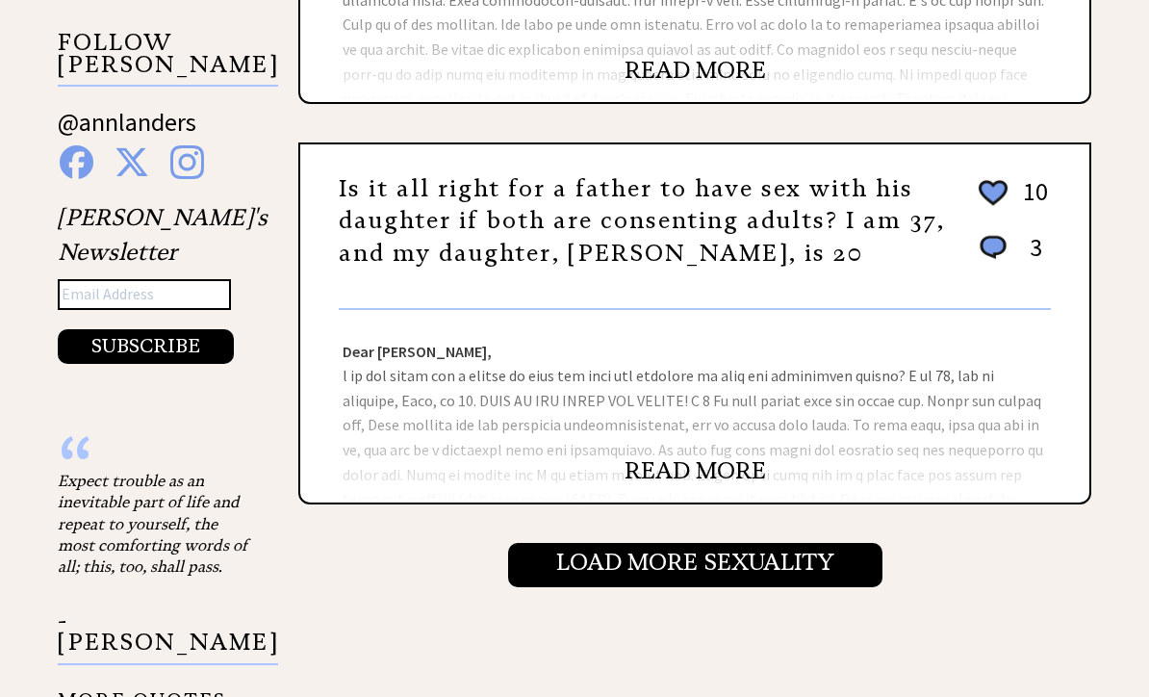
click at [685, 475] on link "READ MORE" at bounding box center [695, 471] width 141 height 29
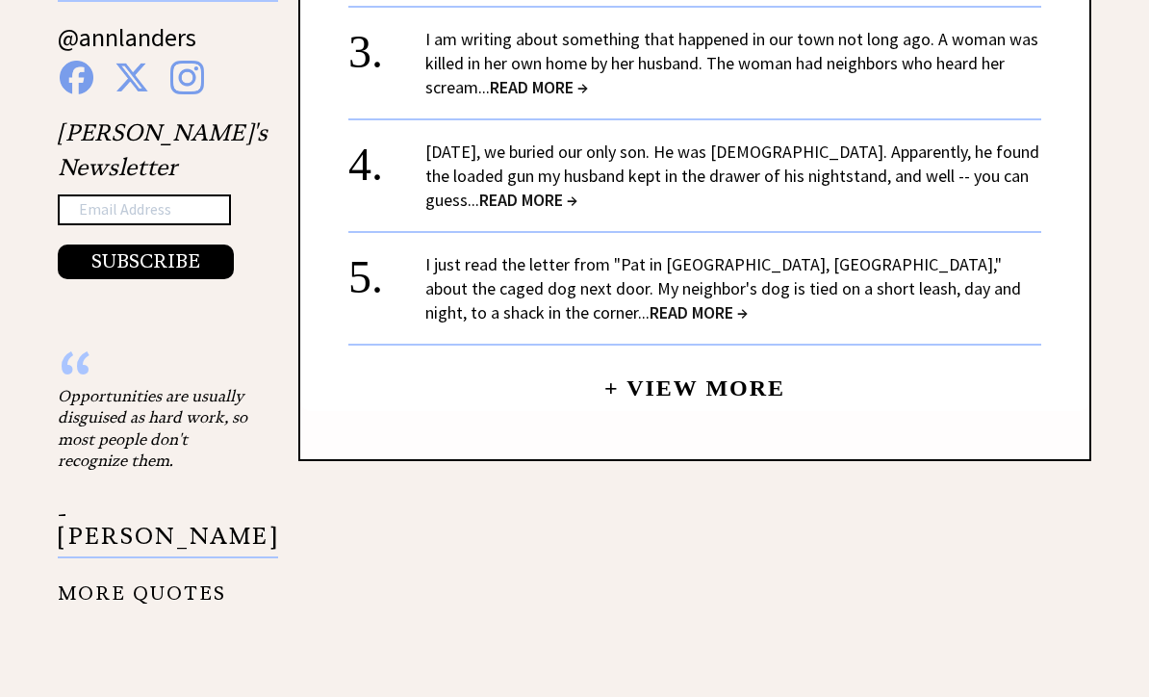
scroll to position [1967, 0]
click at [694, 330] on div "More in Abuse 1. Last New Year's Eve, my 15-year-old daughter had a party for h…" at bounding box center [694, 66] width 793 height 789
click at [695, 359] on link "+ View More" at bounding box center [694, 379] width 181 height 41
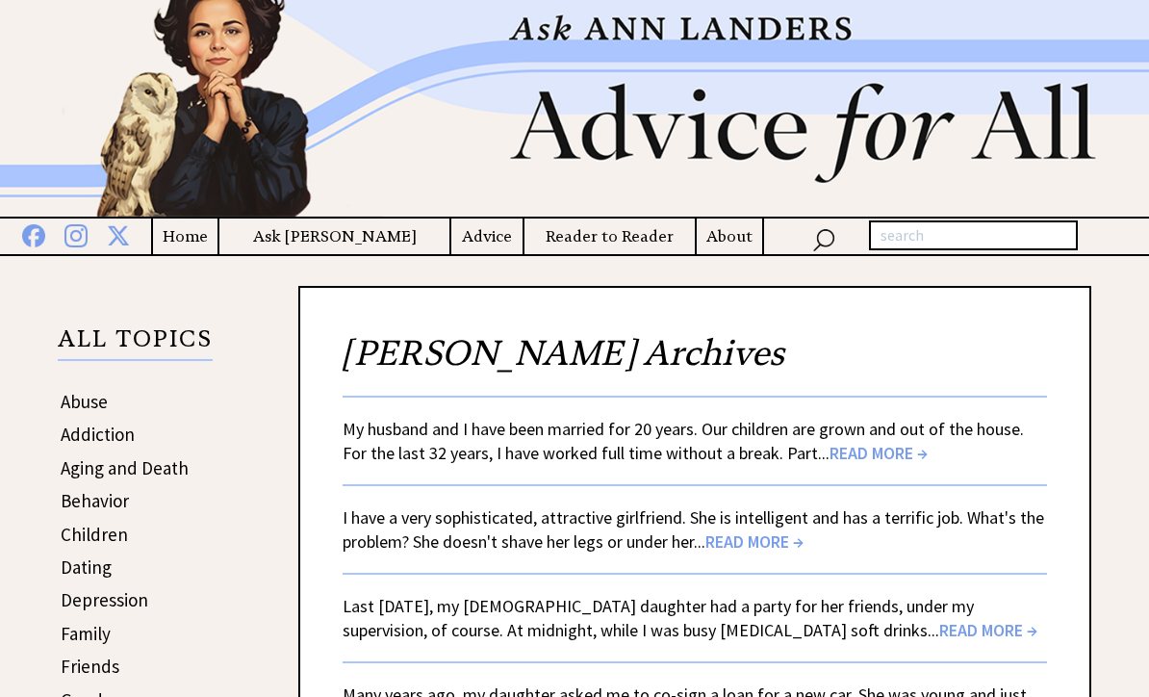
scroll to position [50, 0]
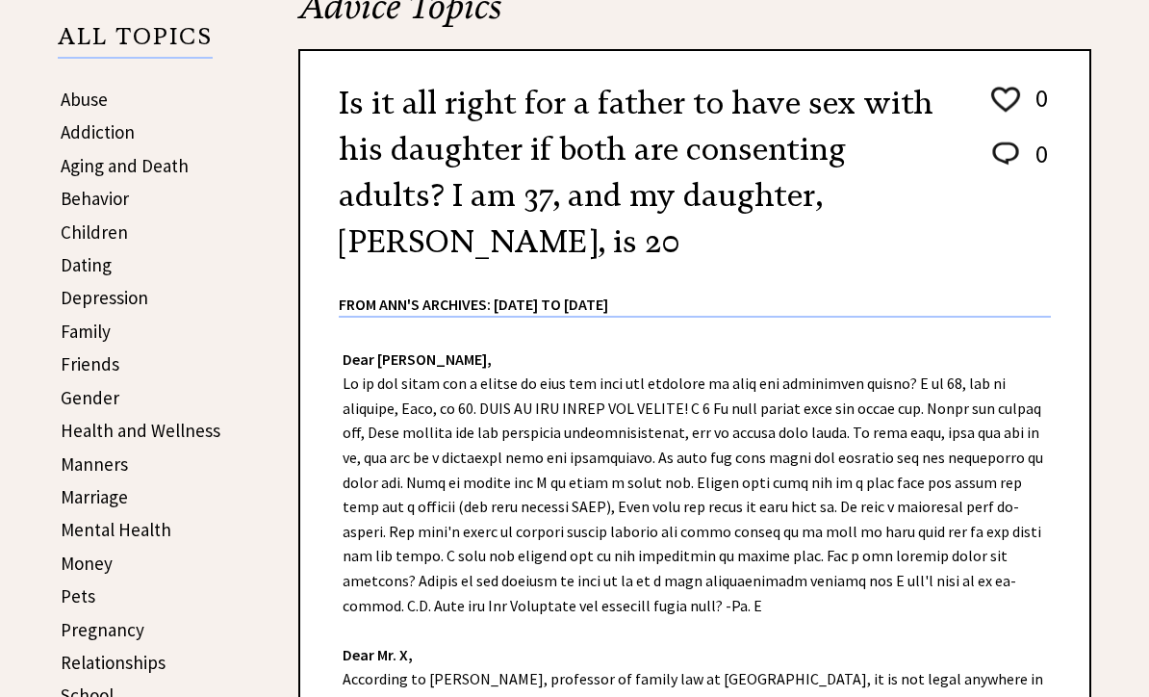
scroll to position [353, 0]
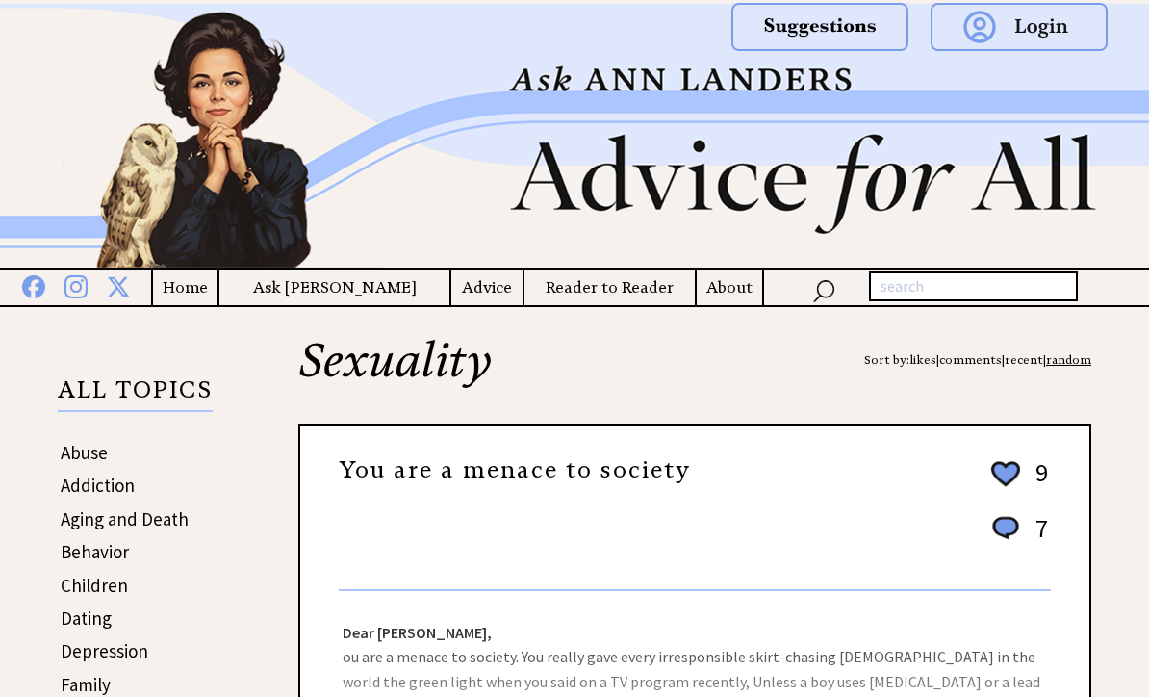
scroll to position [353, 0]
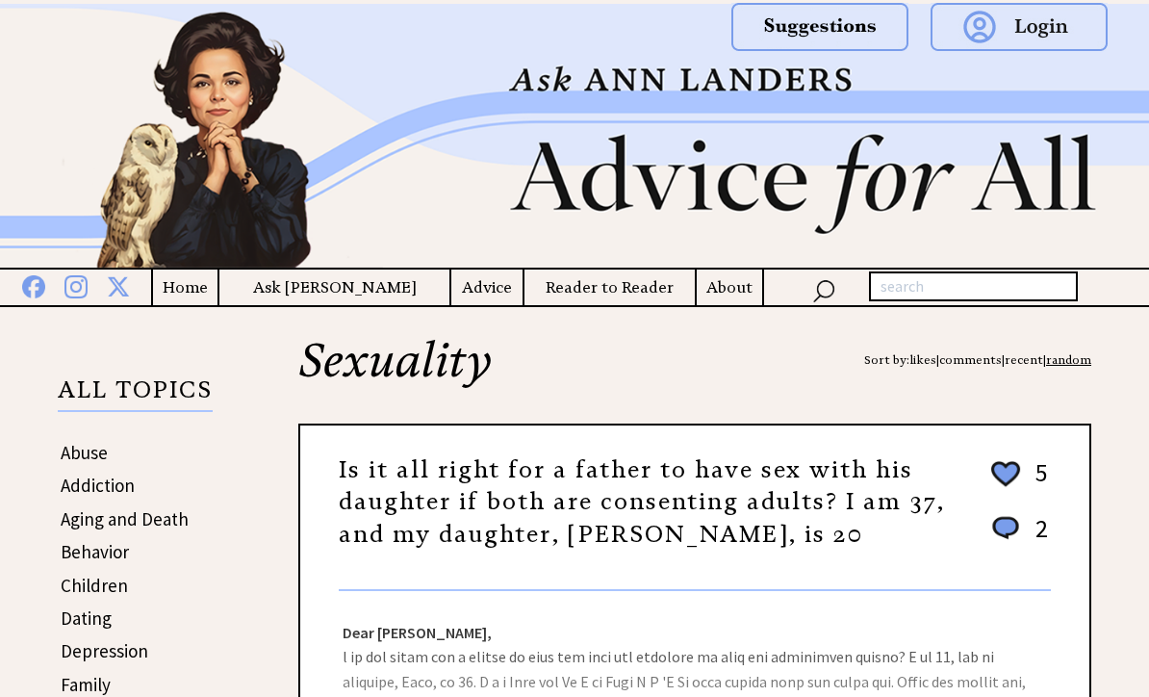
scroll to position [353, 0]
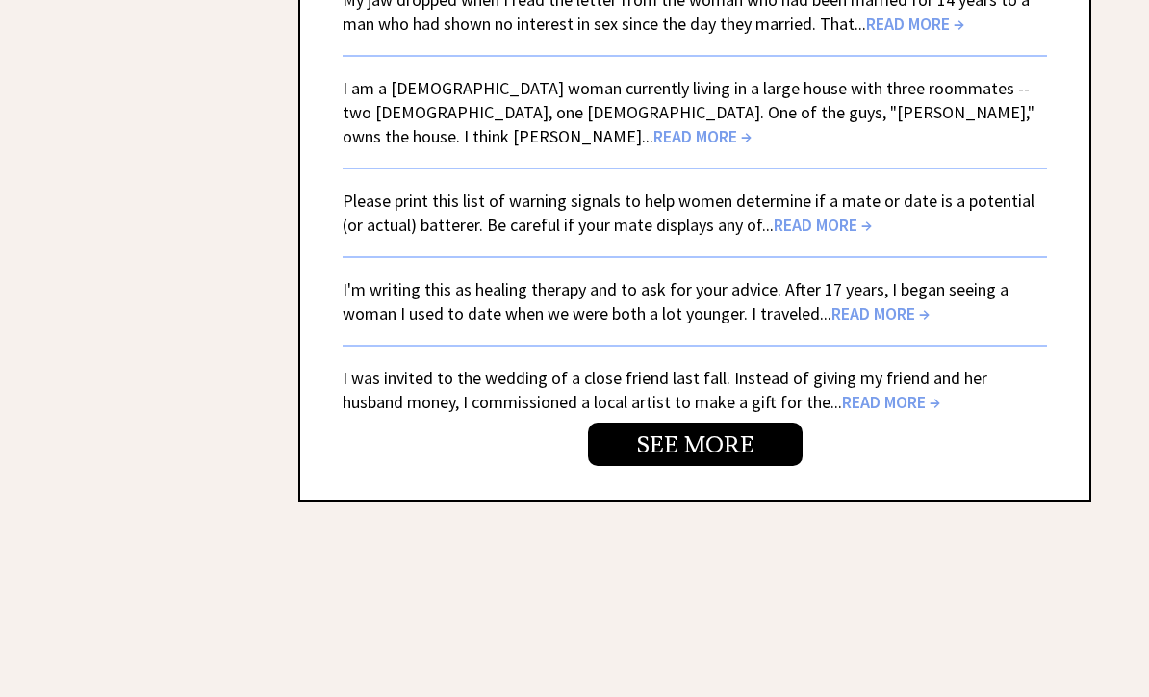
scroll to position [4760, 0]
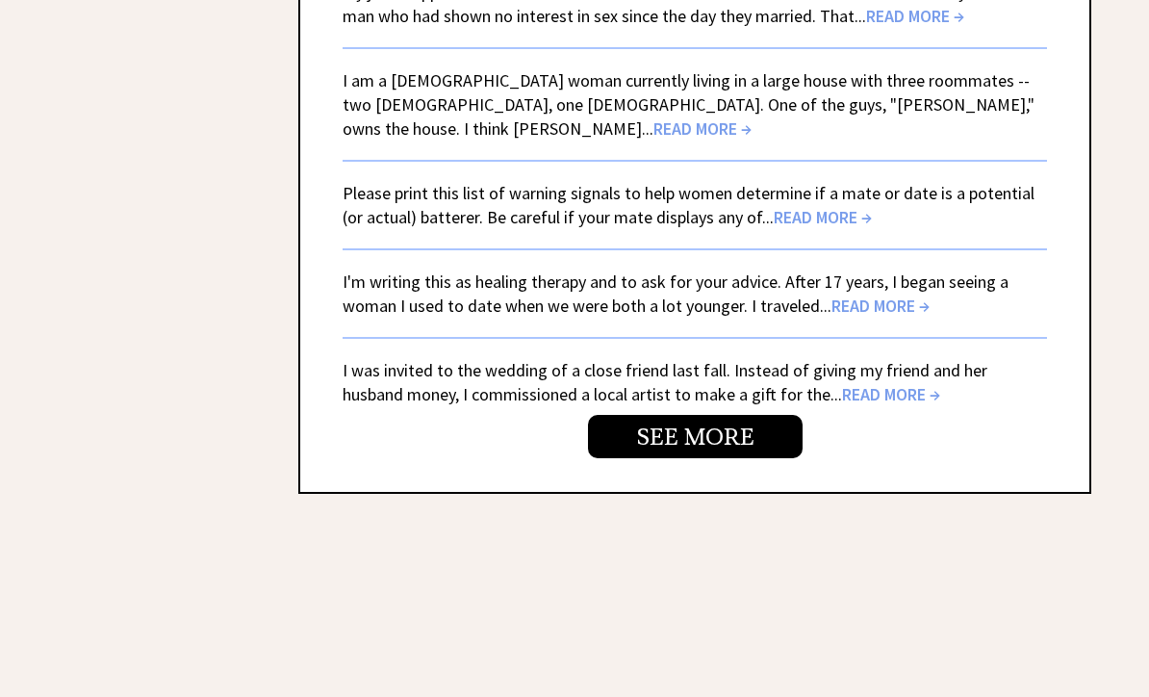
click at [700, 416] on link "SEE MORE" at bounding box center [695, 437] width 215 height 43
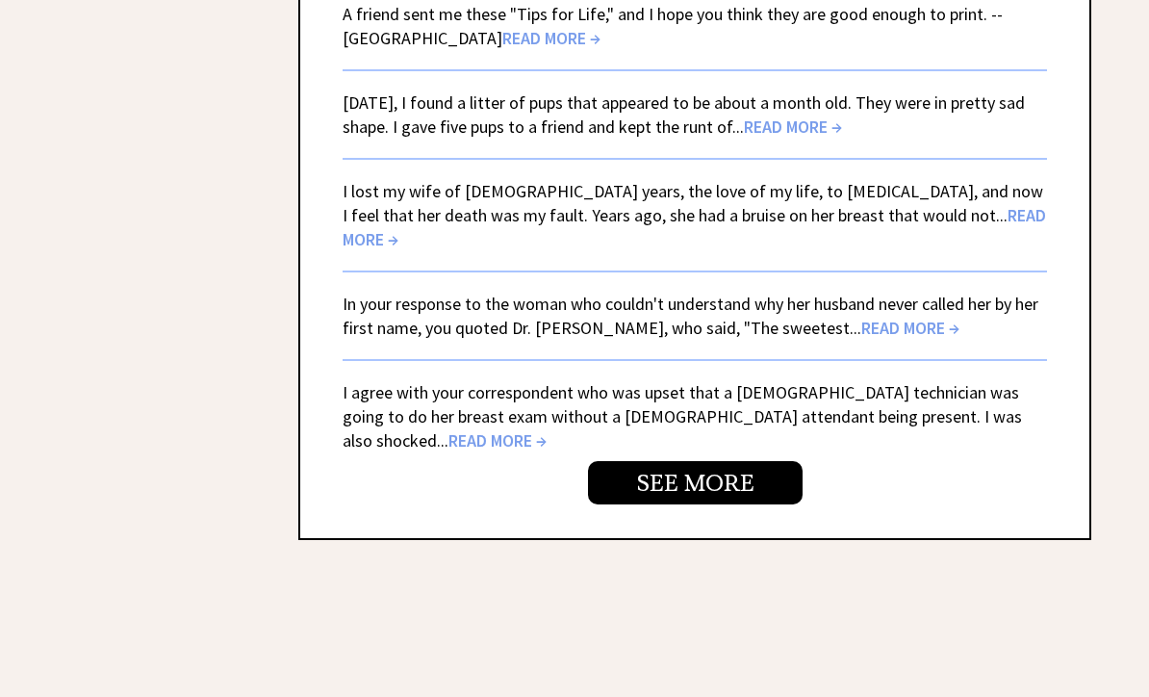
scroll to position [4741, 0]
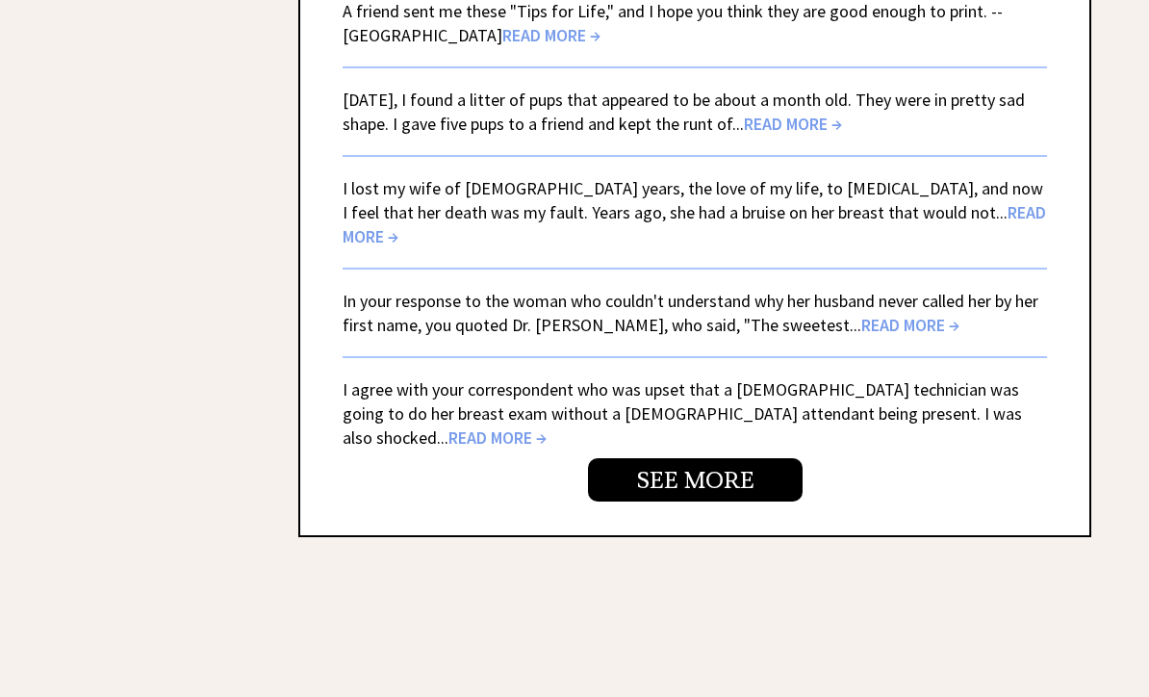
click at [685, 459] on link "SEE MORE" at bounding box center [695, 480] width 215 height 43
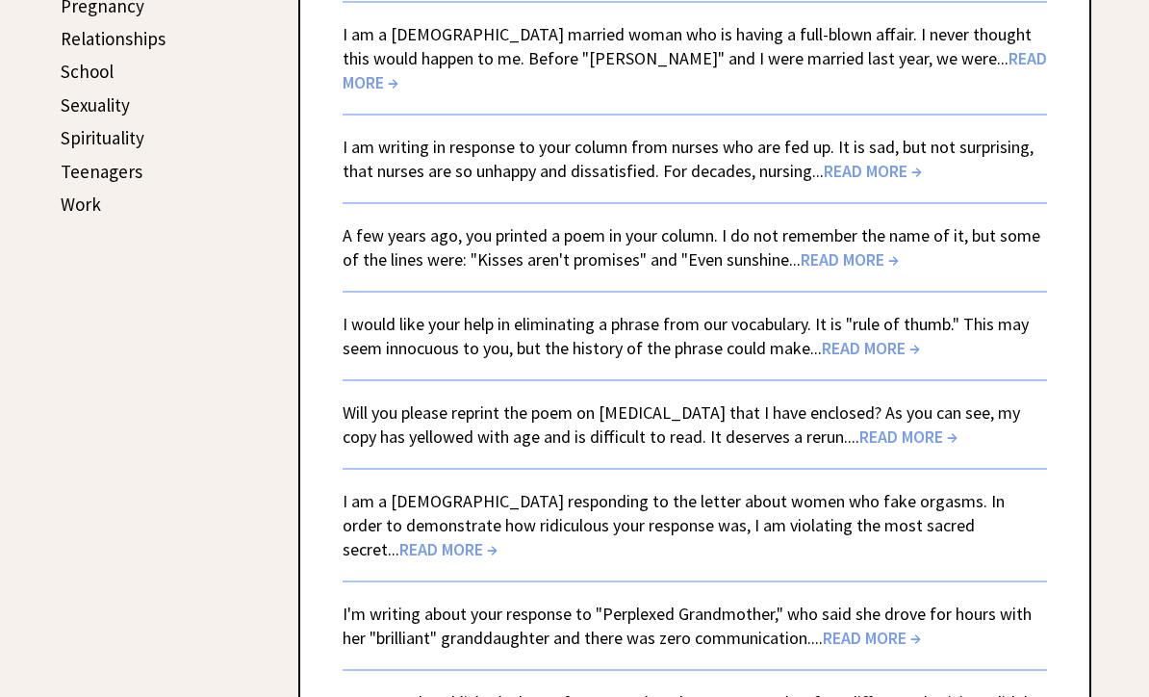
scroll to position [977, 0]
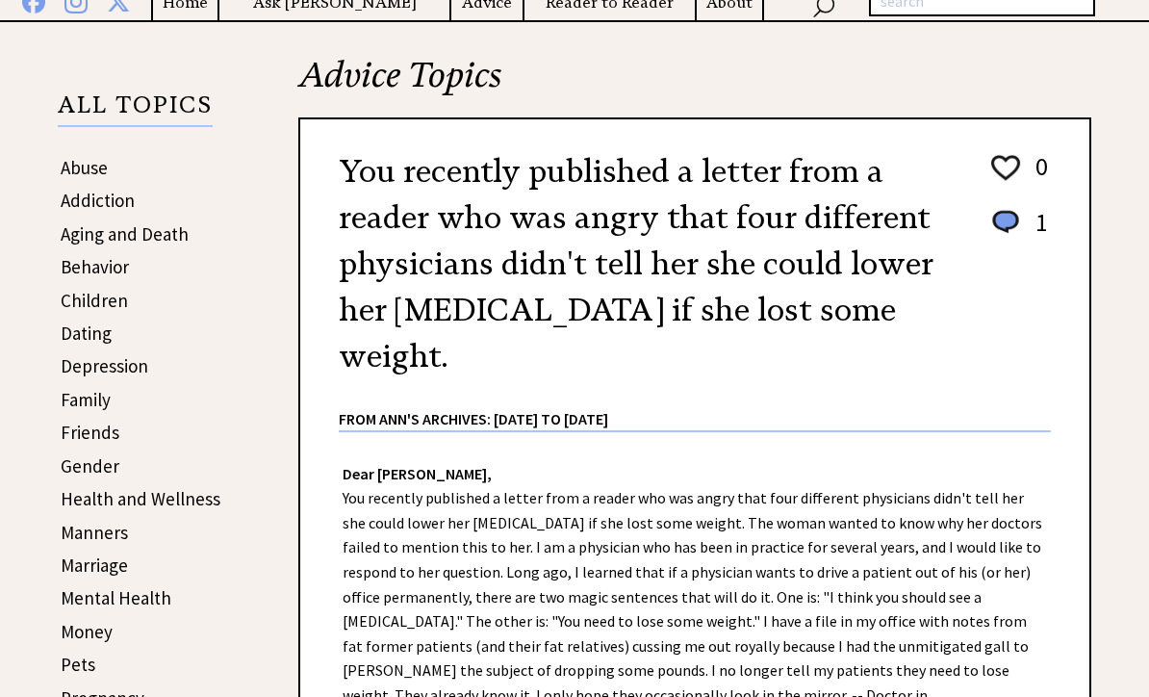
scroll to position [279, 0]
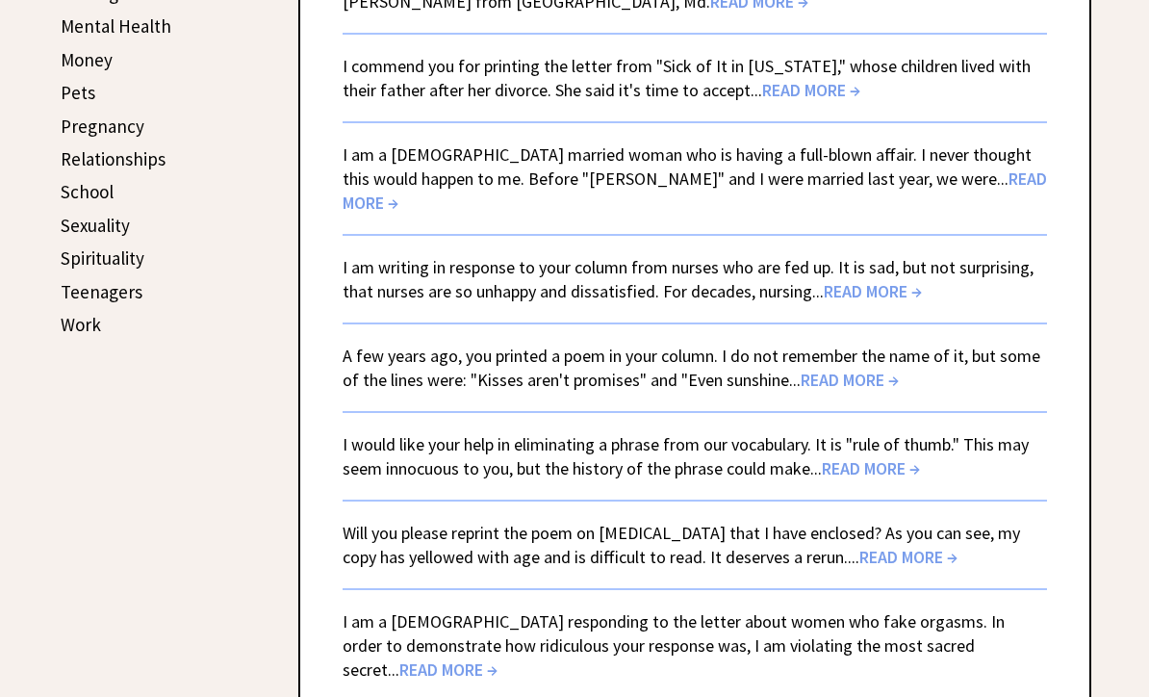
scroll to position [864, 0]
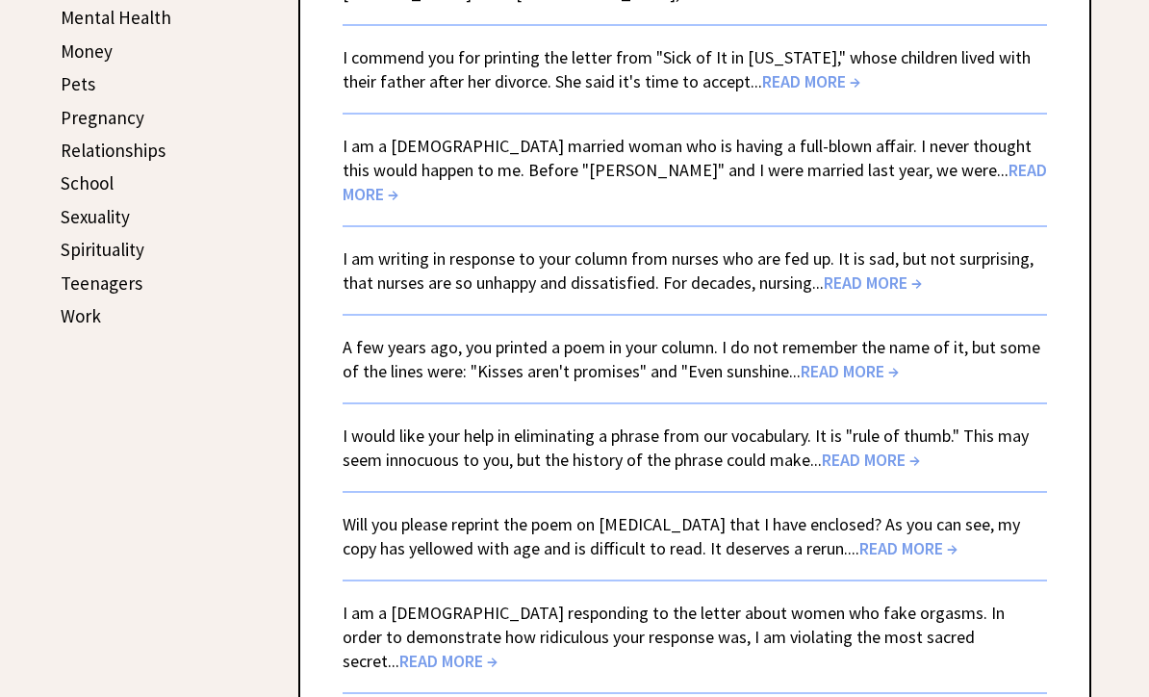
click at [873, 171] on span "READ MORE →" at bounding box center [695, 183] width 704 height 46
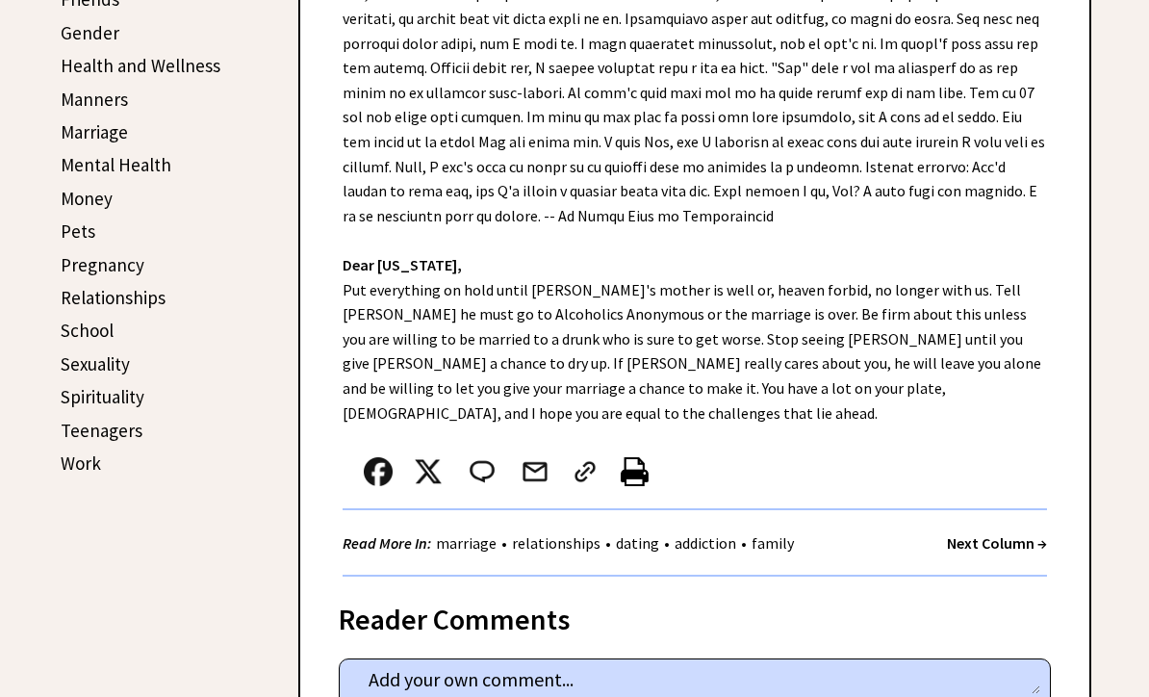
scroll to position [718, 0]
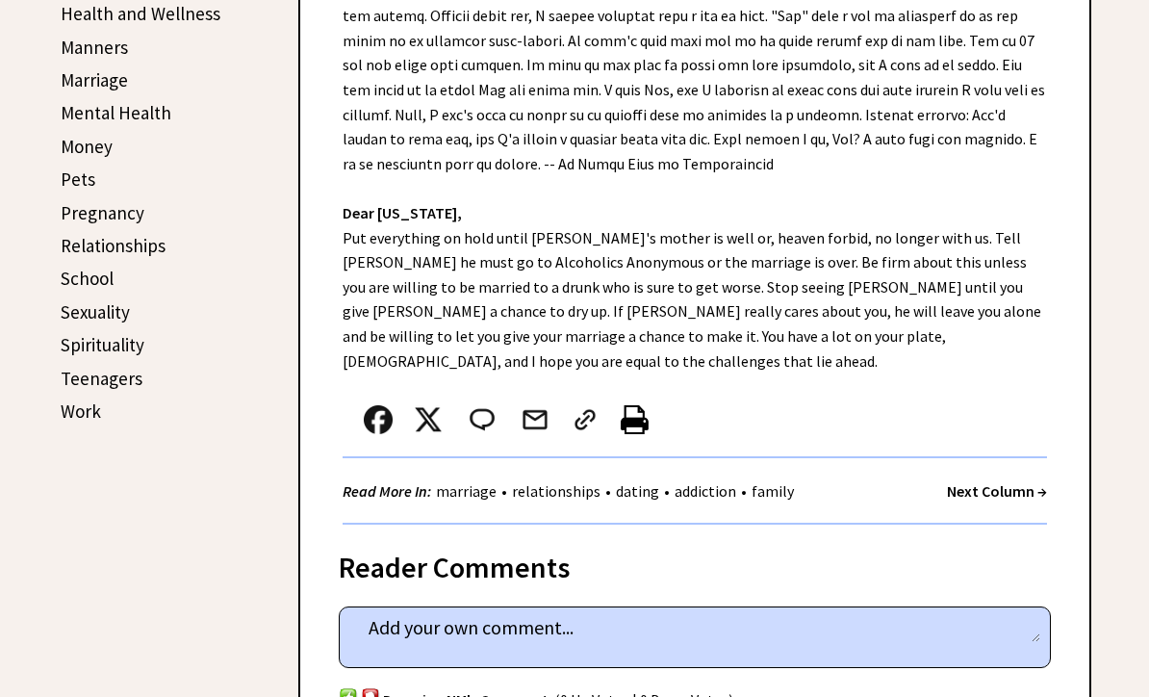
scroll to position [770, 0]
click at [1088, 558] on div "Reader Comments column 2173 comment_tease Post Your Comment Denming NM's Commen…" at bounding box center [694, 679] width 793 height 309
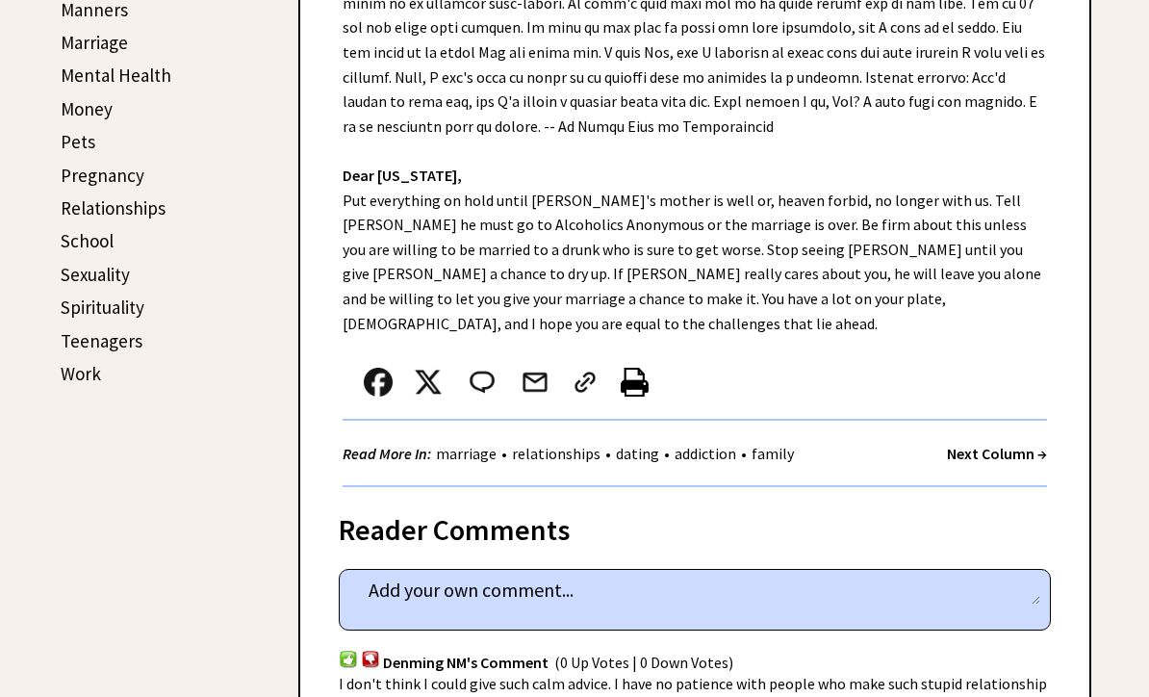
scroll to position [806, 0]
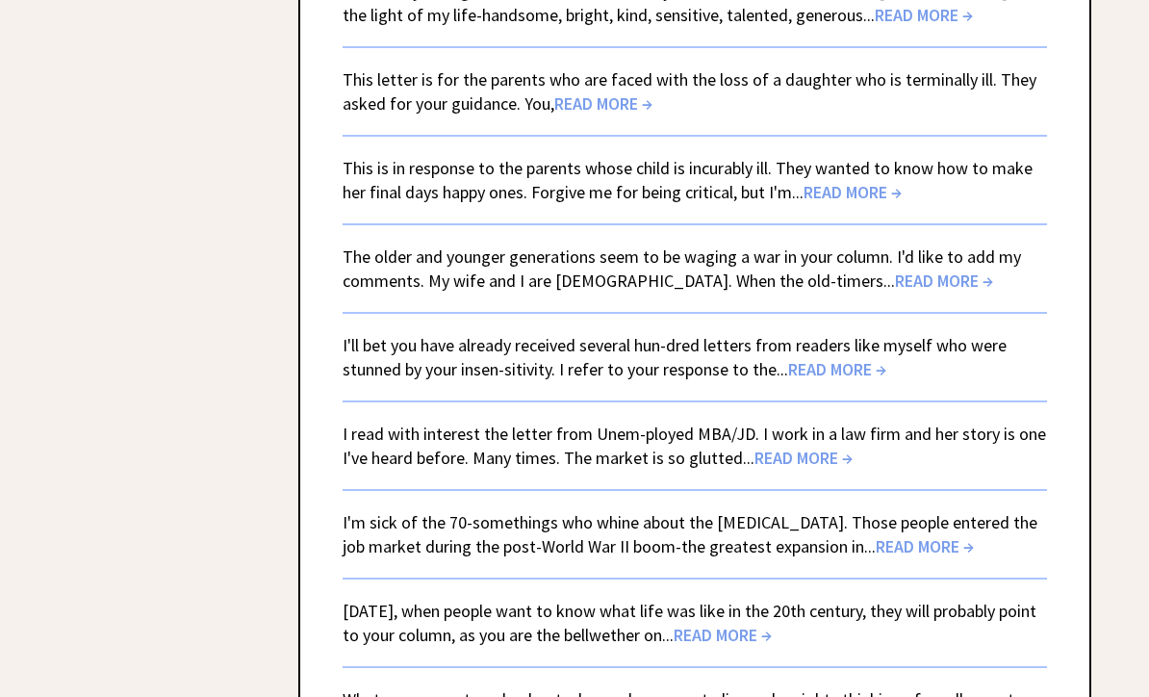
scroll to position [4020, 0]
